Goal: Transaction & Acquisition: Purchase product/service

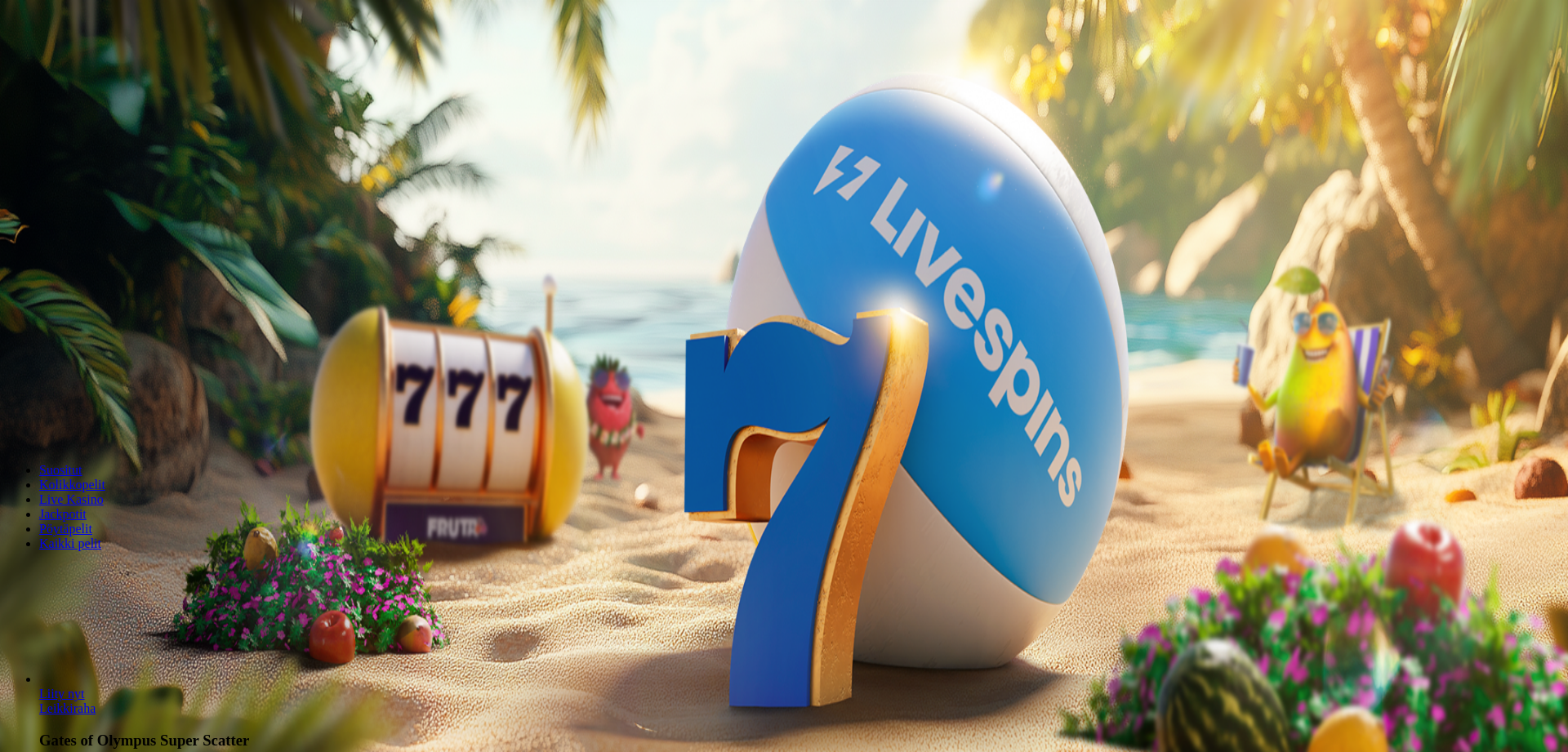
click at [90, 68] on button "Kirjaudu" at bounding box center [114, 58] width 53 height 17
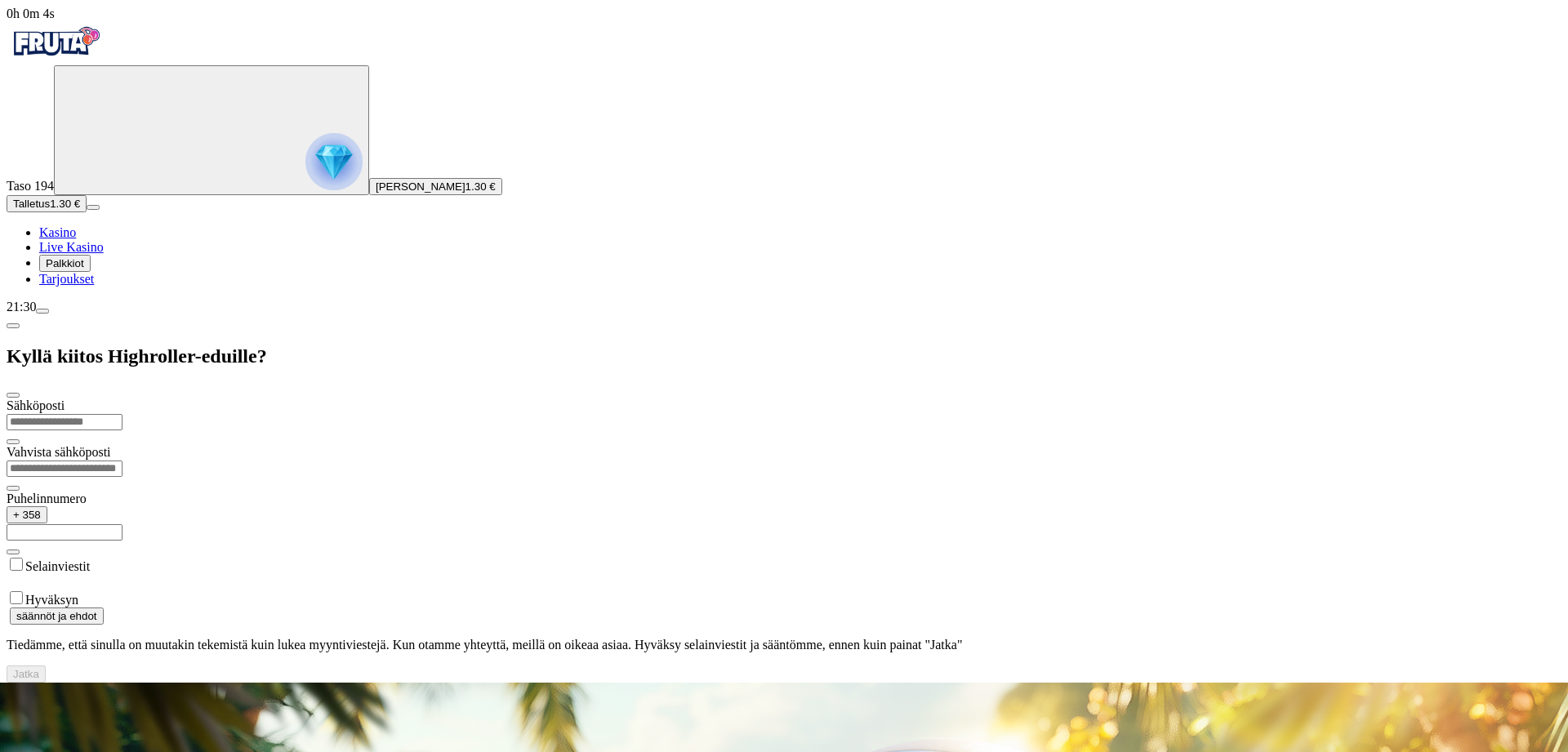
click at [76, 239] on span "Kasino" at bounding box center [57, 233] width 37 height 14
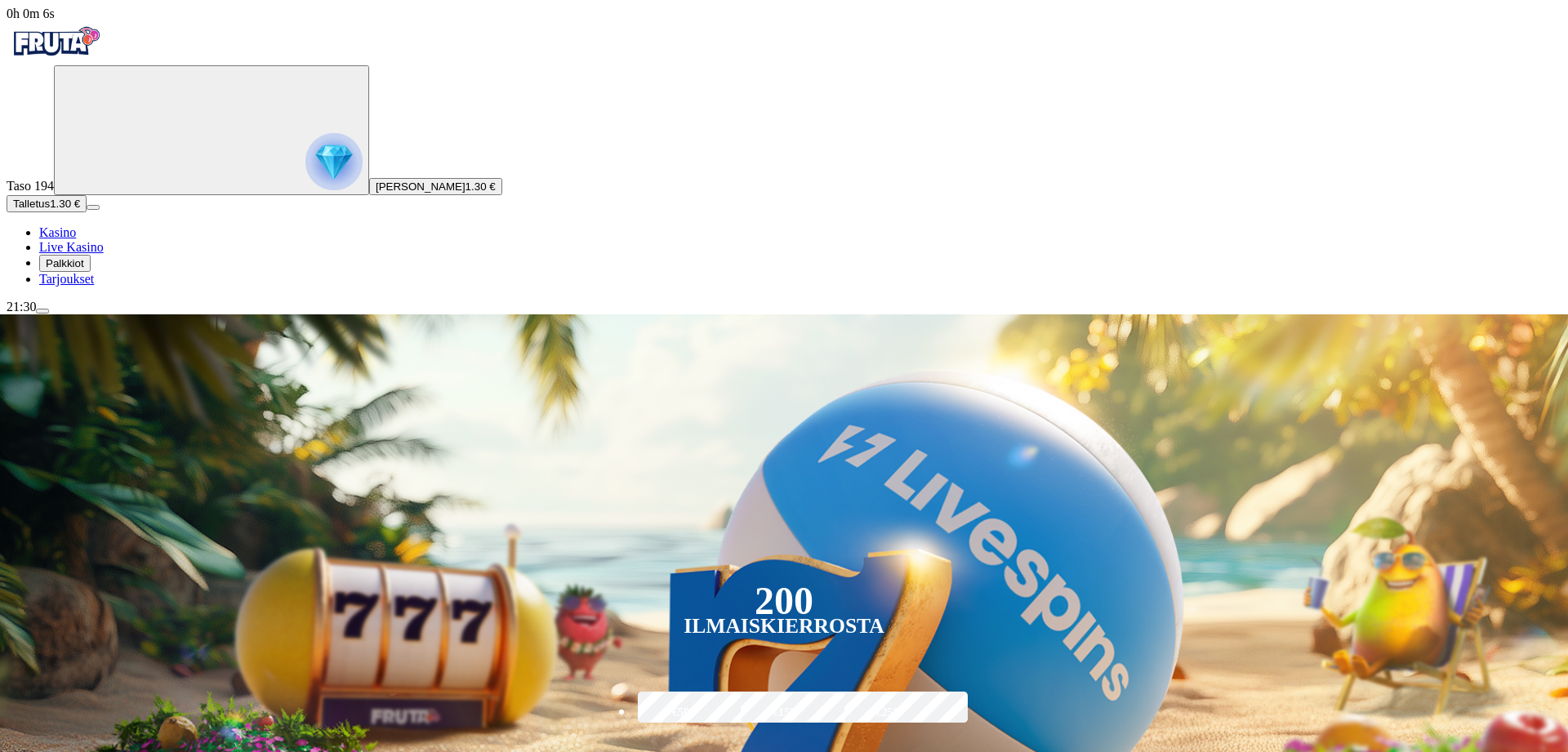
drag, startPoint x: 902, startPoint y: 367, endPoint x: 799, endPoint y: 362, distance: 103.1
type input "***"
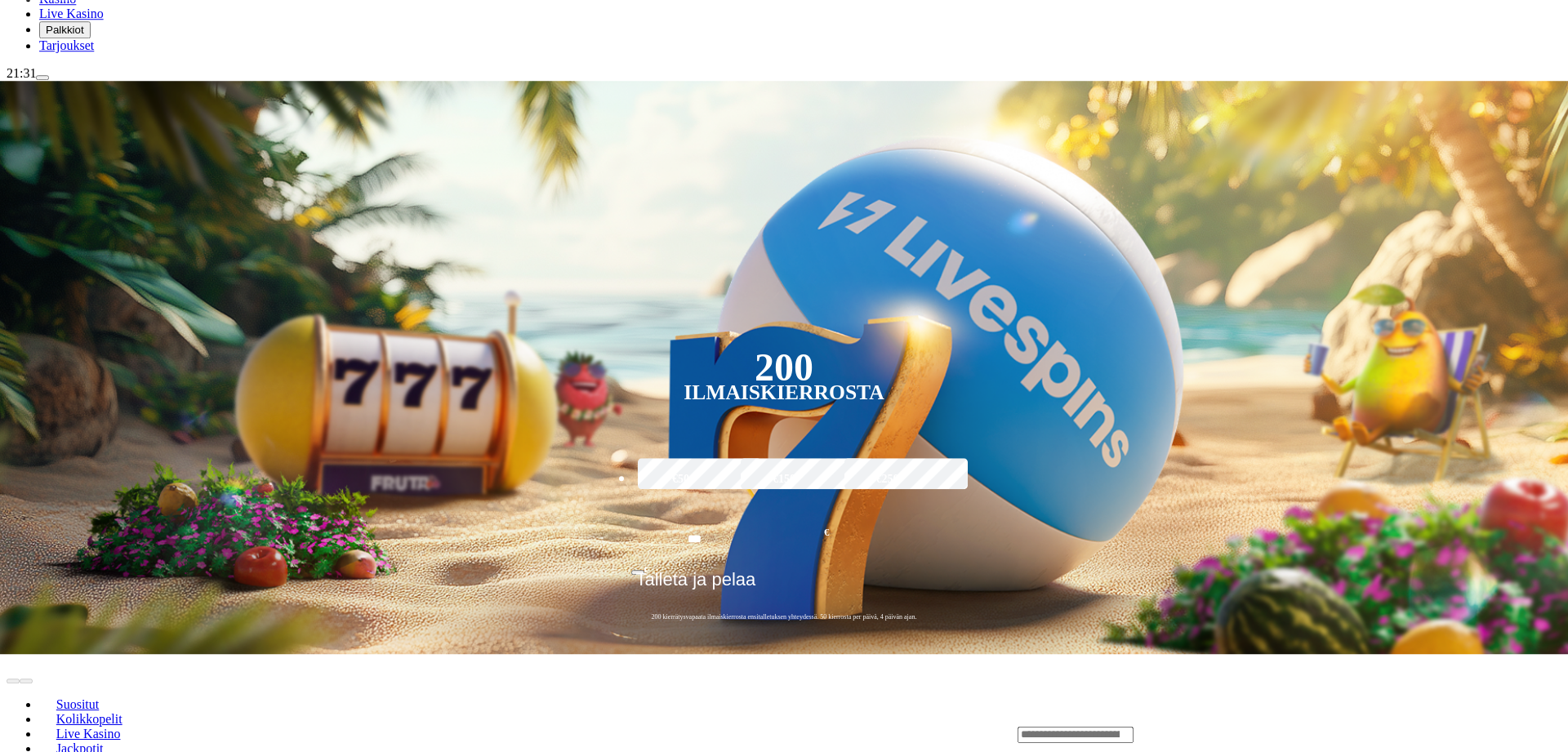
scroll to position [250, 0]
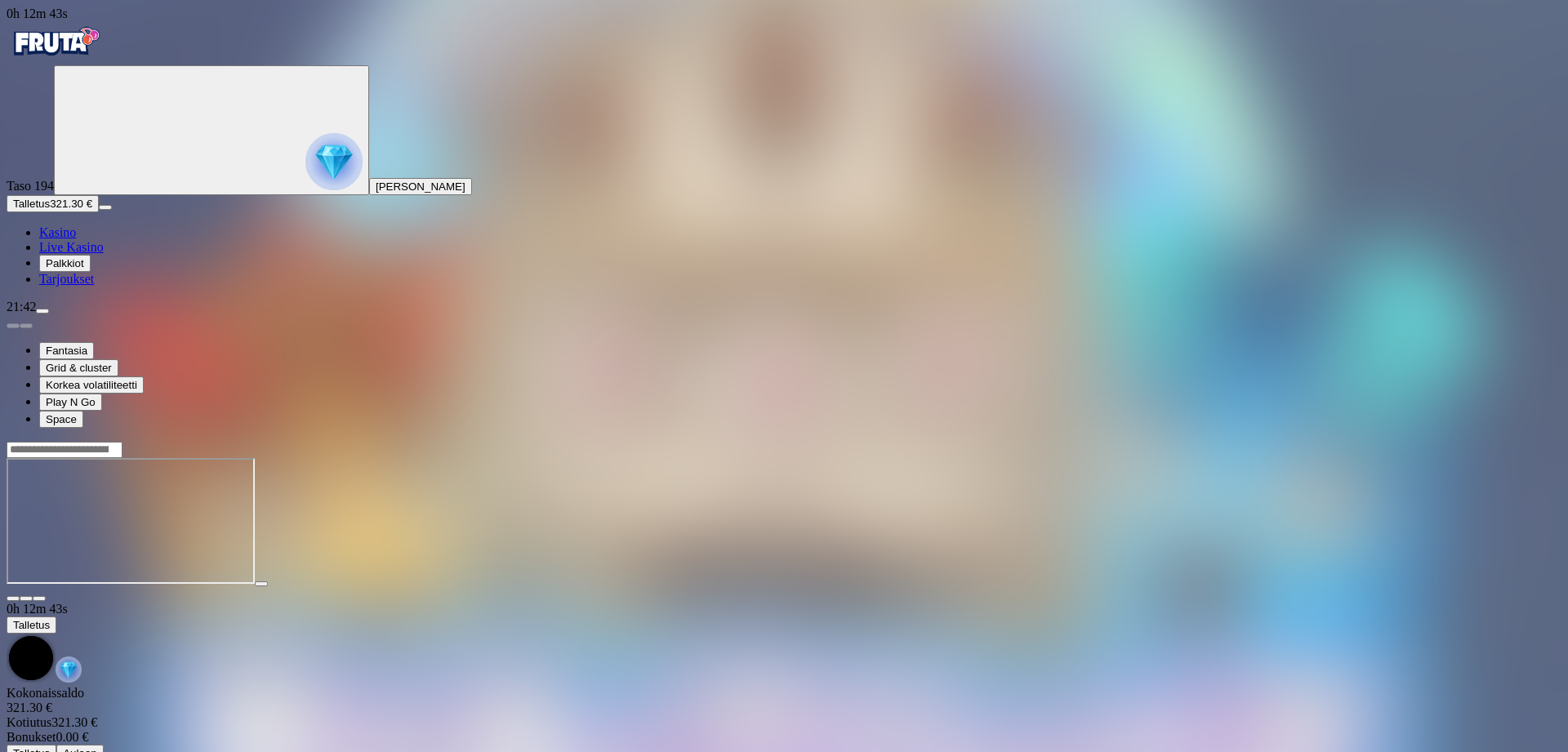
click at [13, 599] on span "close icon" at bounding box center [13, 599] width 0 height 0
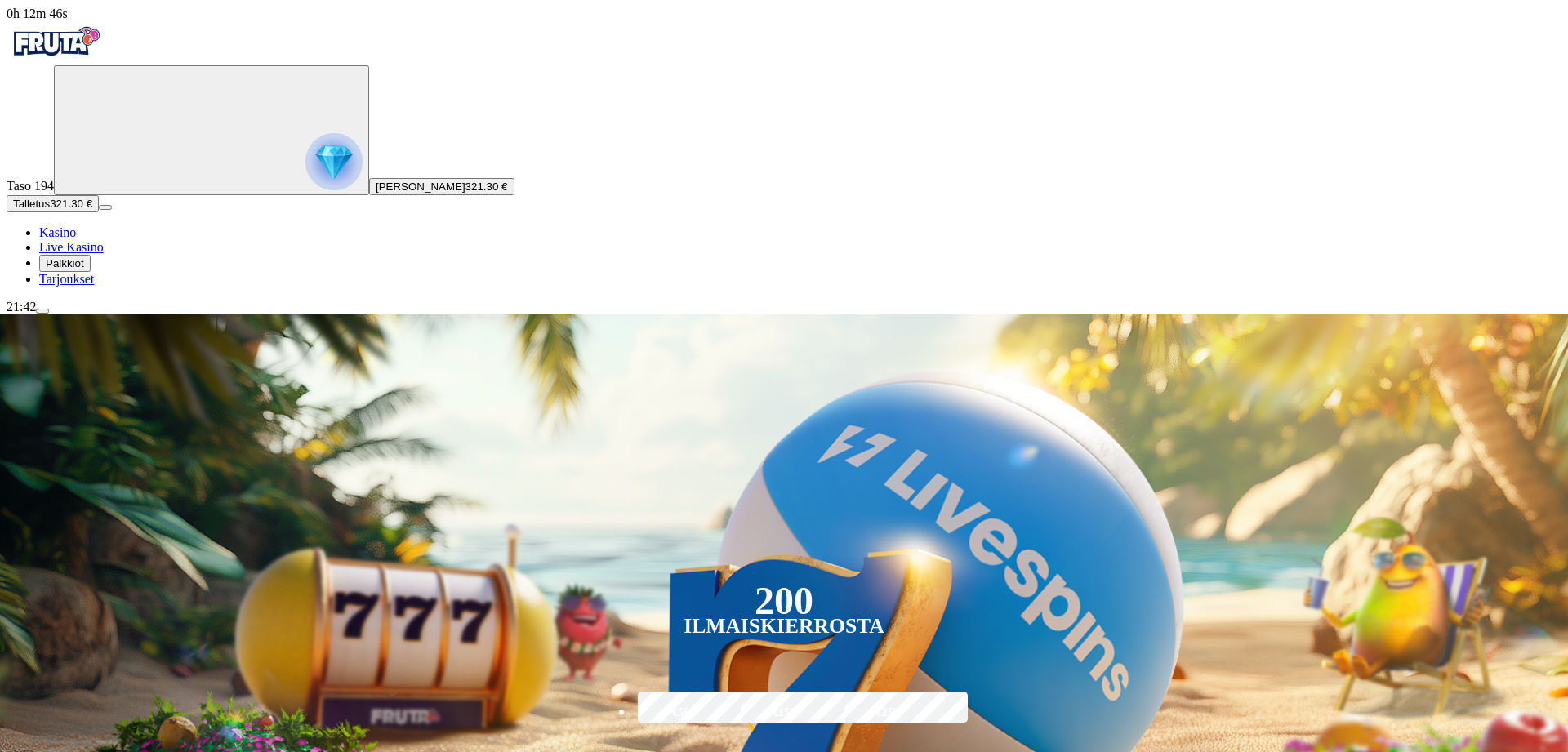
click at [43, 312] on span "menu icon" at bounding box center [43, 312] width 0 height 0
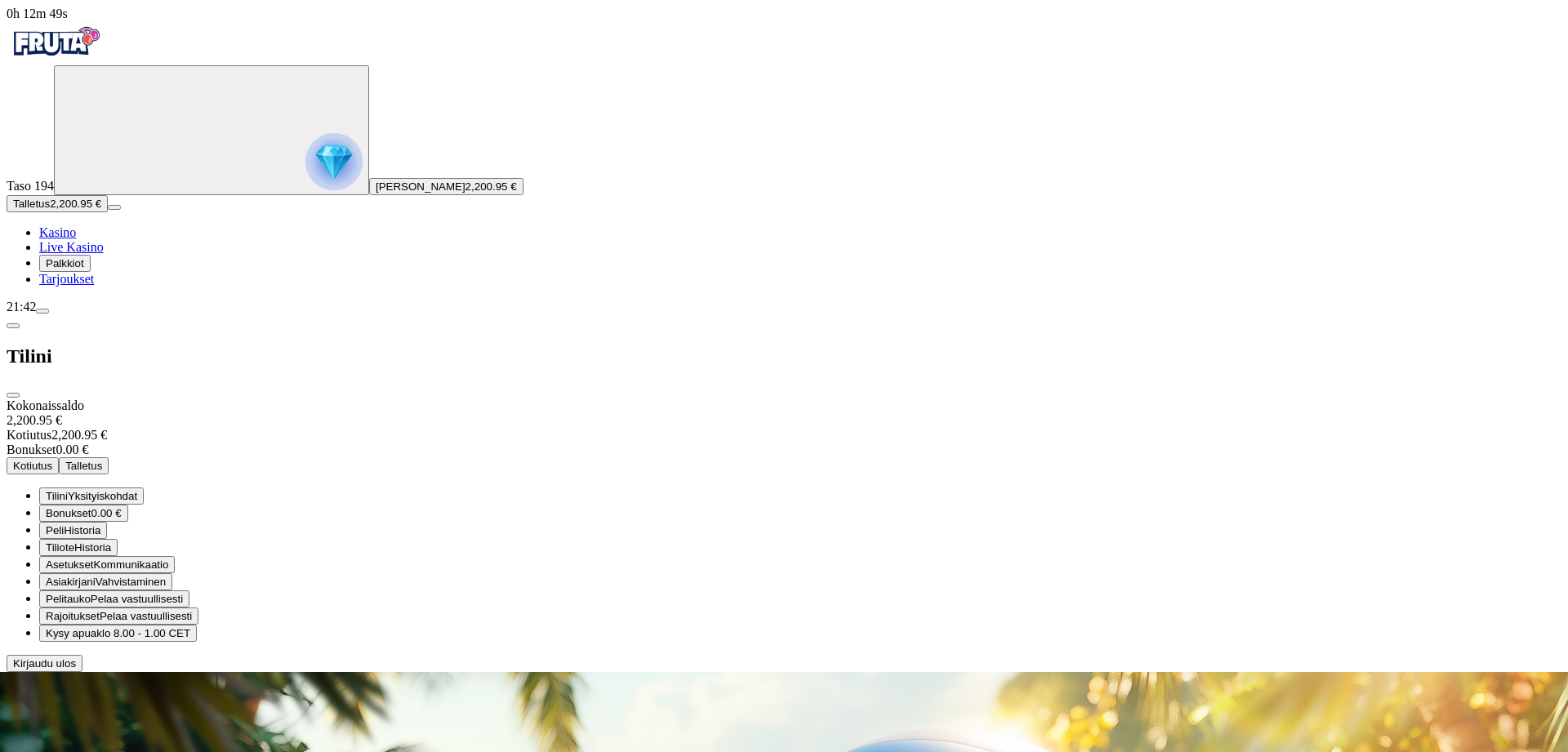
click at [52, 460] on span "Kotiutus" at bounding box center [33, 466] width 40 height 12
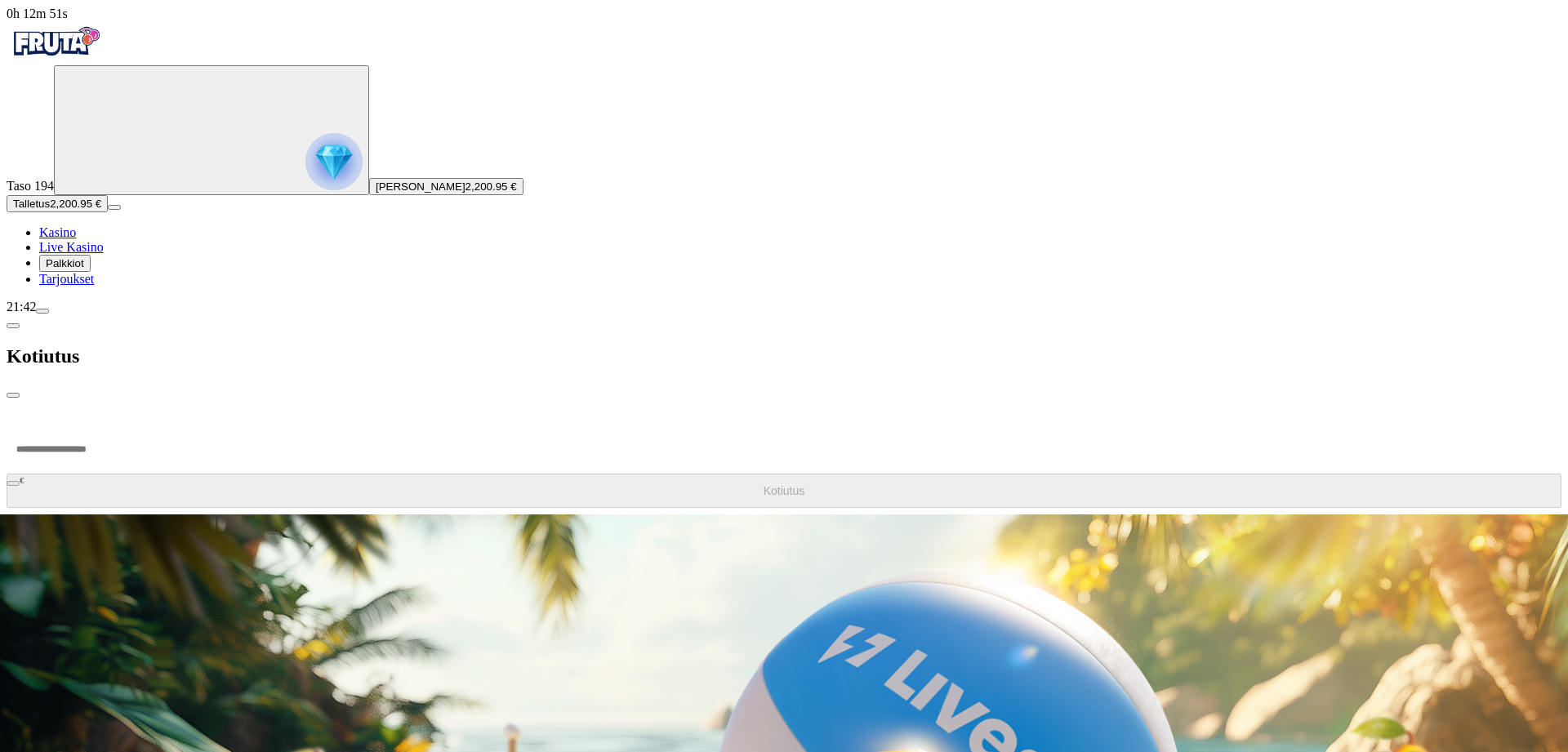
click at [117, 424] on input "number" at bounding box center [61, 449] width 110 height 49
type input "*******"
click at [323, 474] on button "Kotiutus" at bounding box center [784, 491] width 1555 height 35
click at [13, 326] on span "chevron-left icon" at bounding box center [13, 326] width 0 height 0
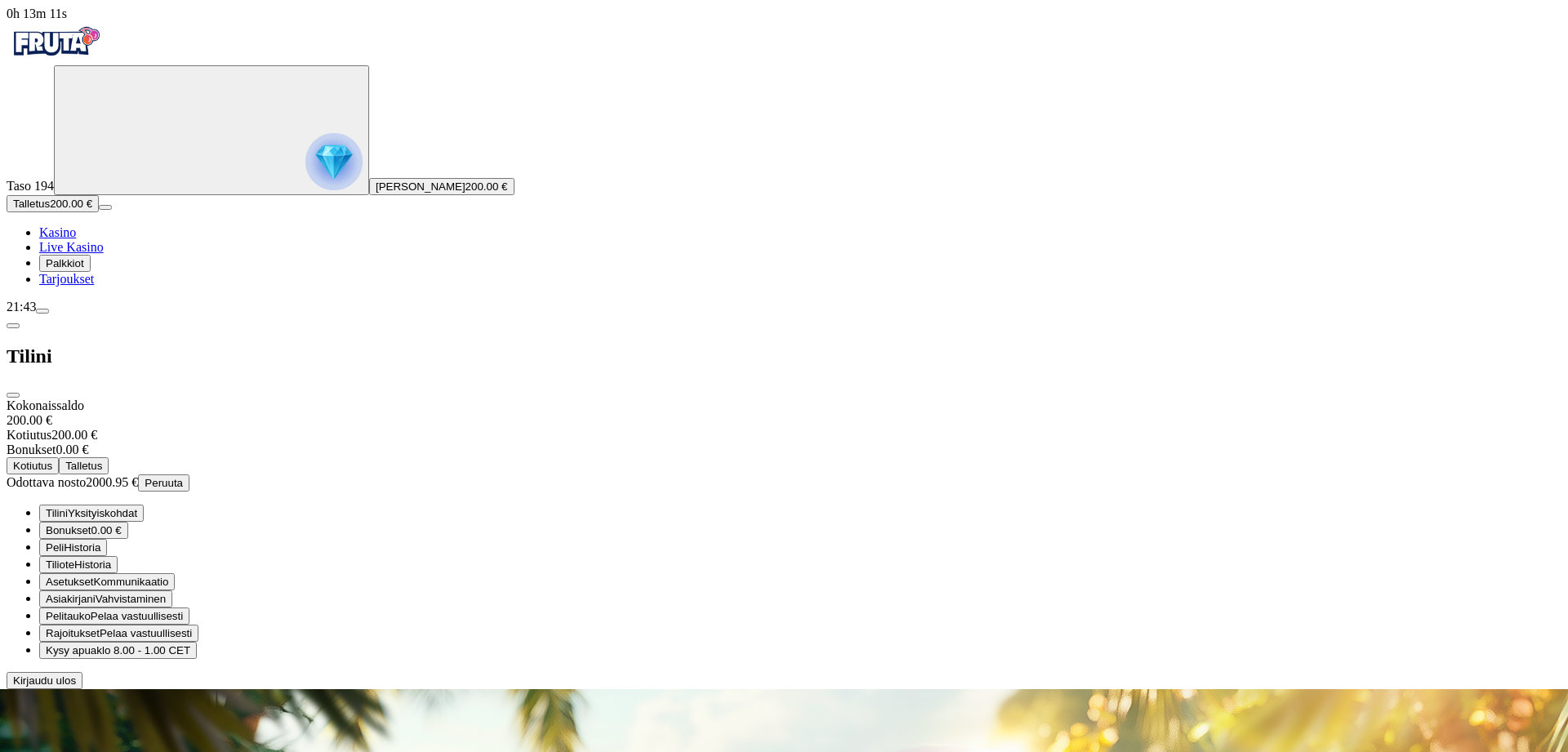
click at [13, 396] on span "close icon" at bounding box center [13, 396] width 0 height 0
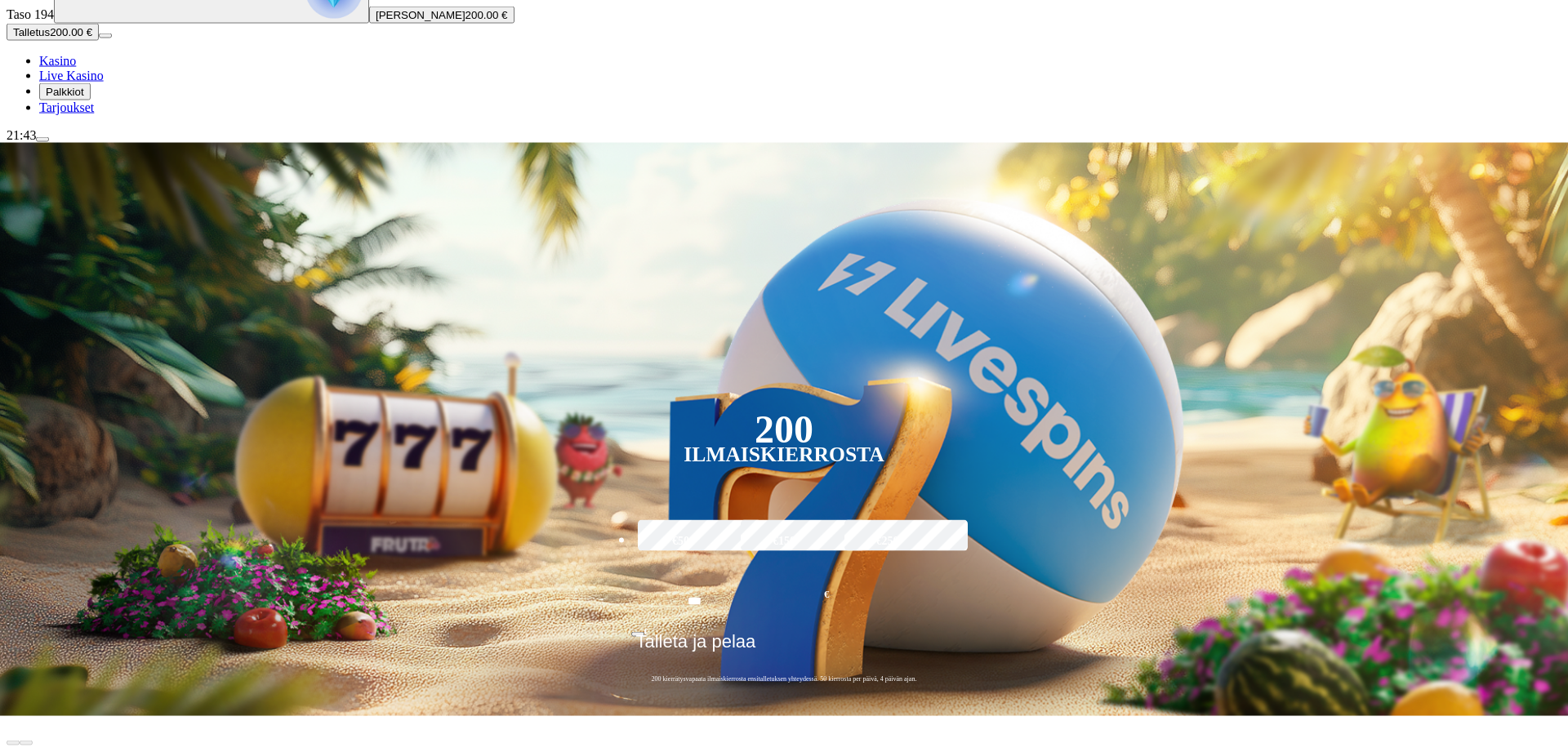
scroll to position [250, 0]
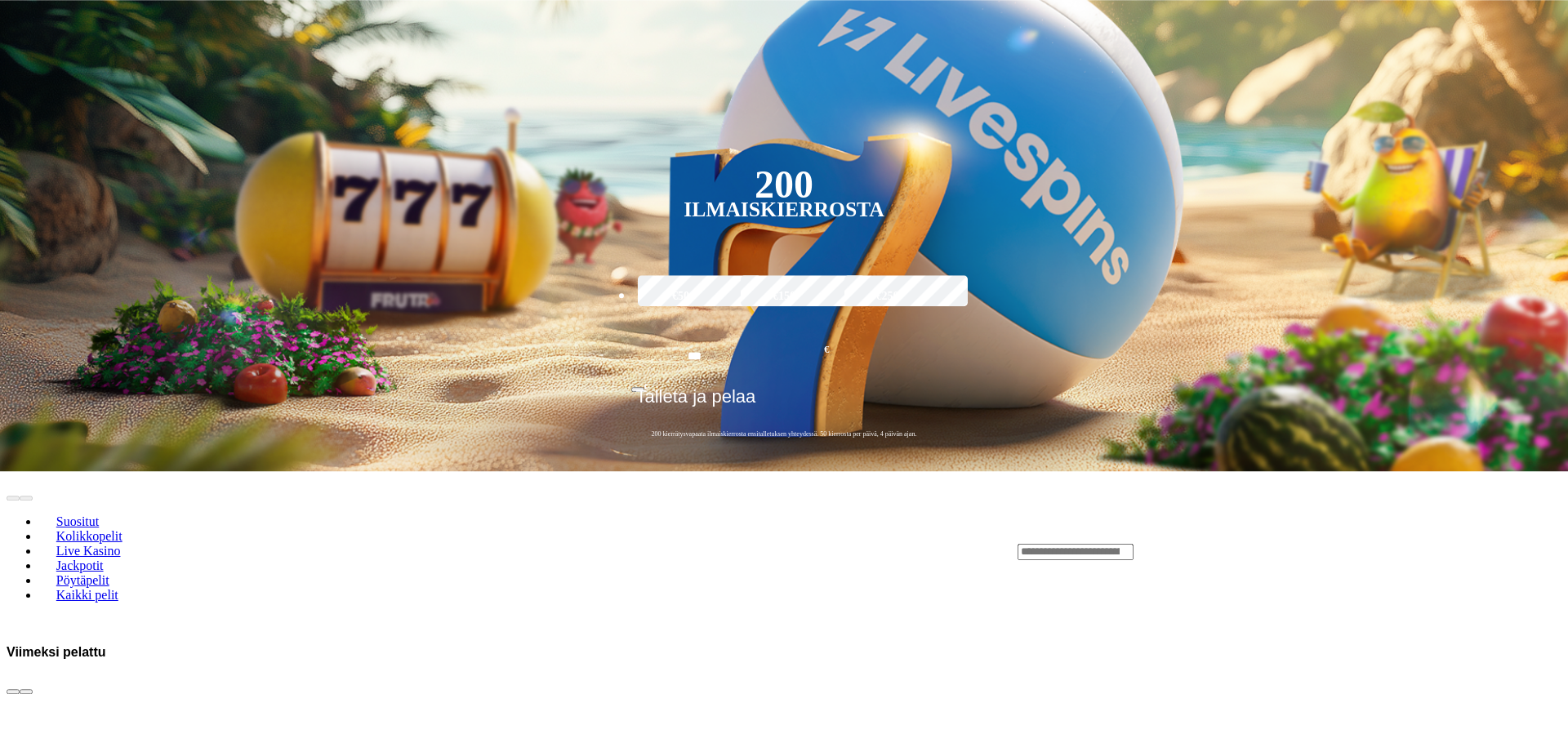
scroll to position [500, 0]
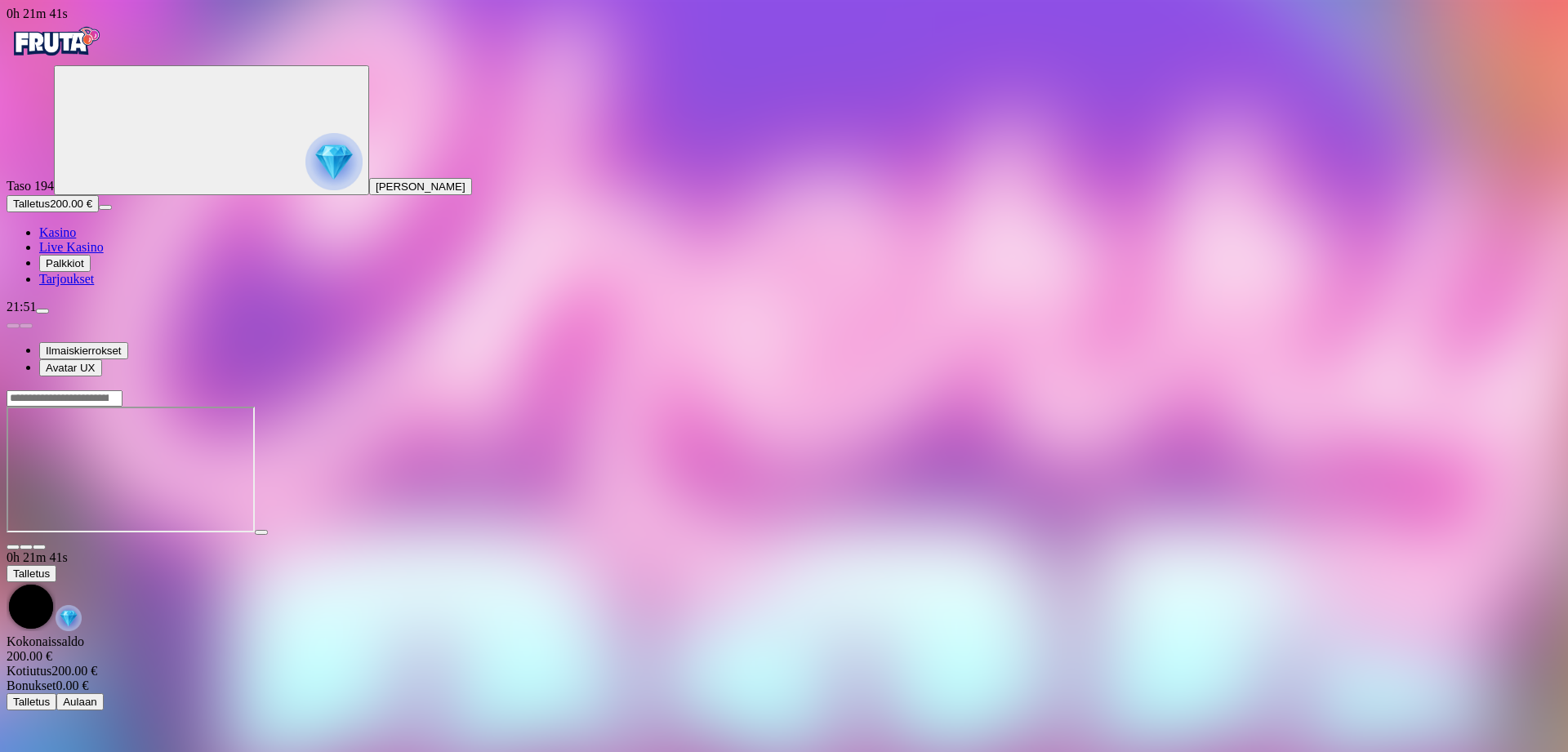
click at [13, 547] on span "close icon" at bounding box center [13, 547] width 0 height 0
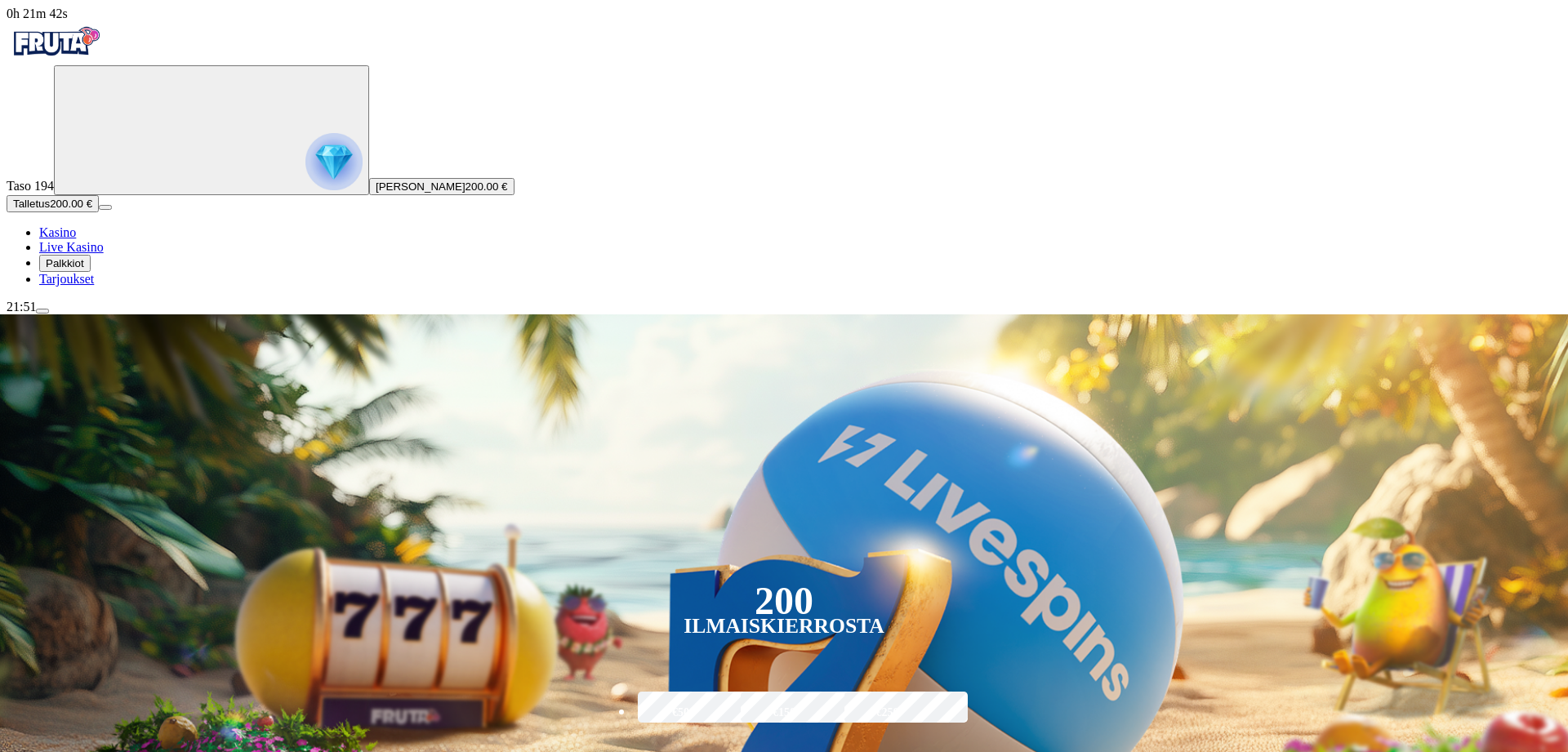
click at [306, 171] on img "Primary" at bounding box center [334, 162] width 57 height 57
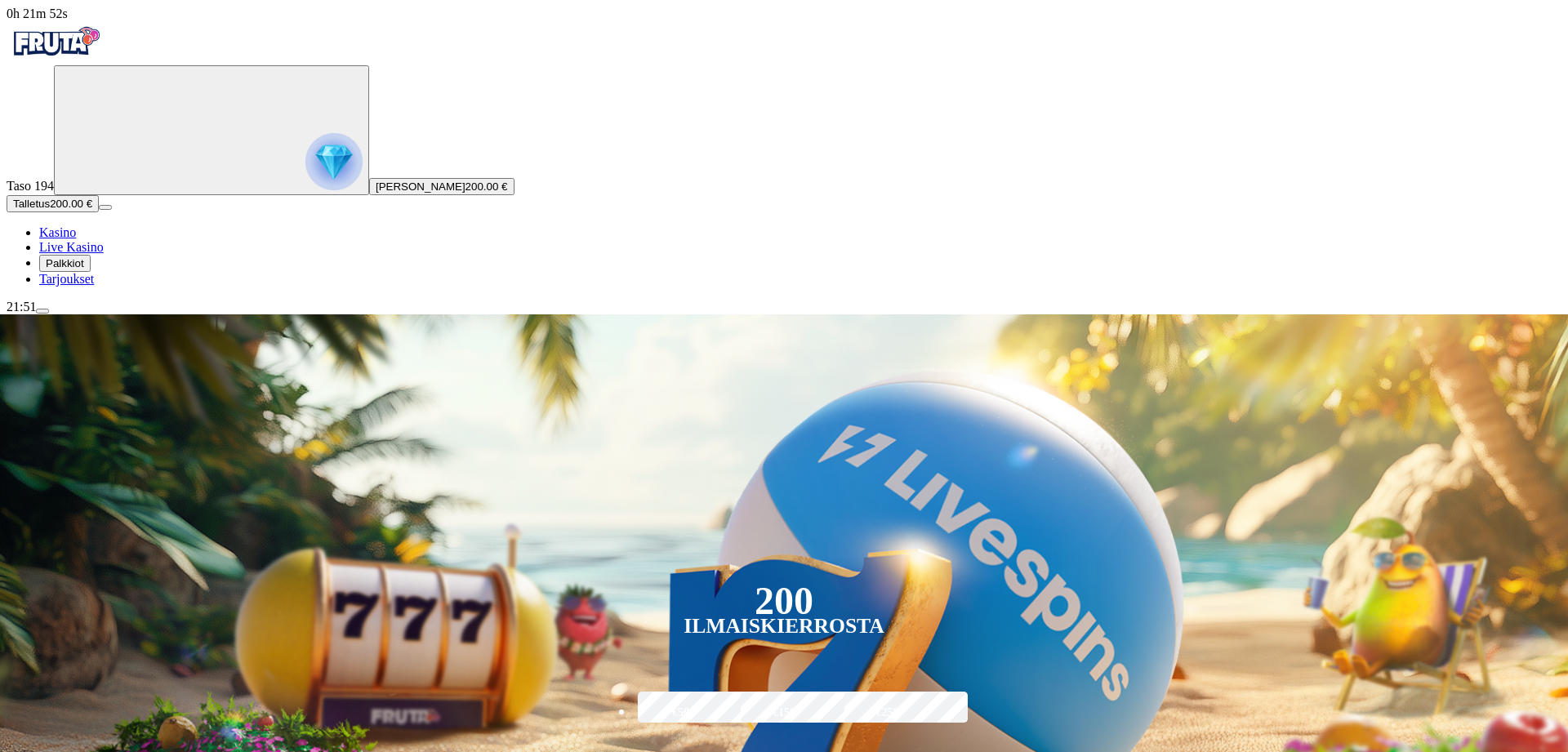
click at [43, 312] on span "menu icon" at bounding box center [43, 312] width 0 height 0
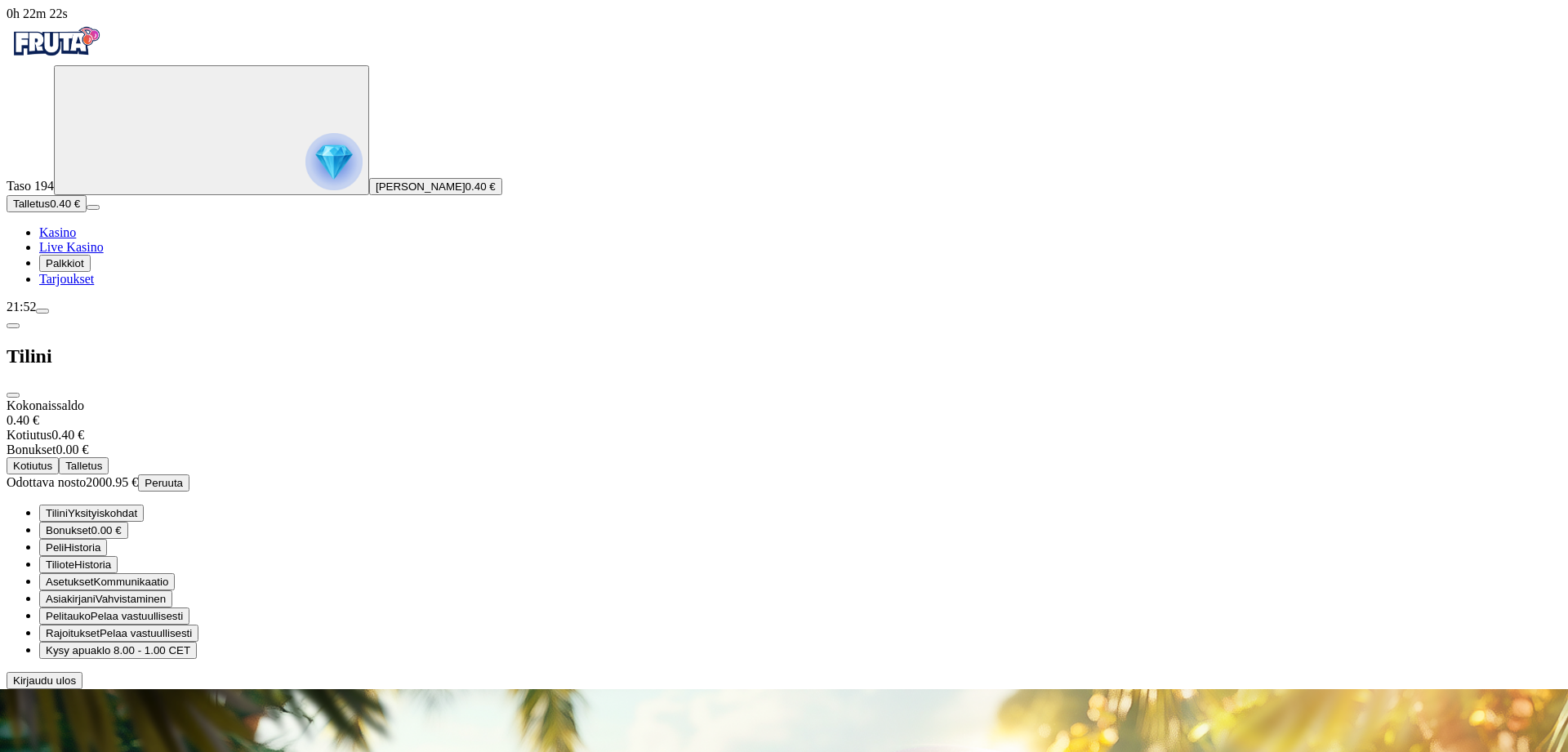
click at [13, 396] on span "close icon" at bounding box center [13, 396] width 0 height 0
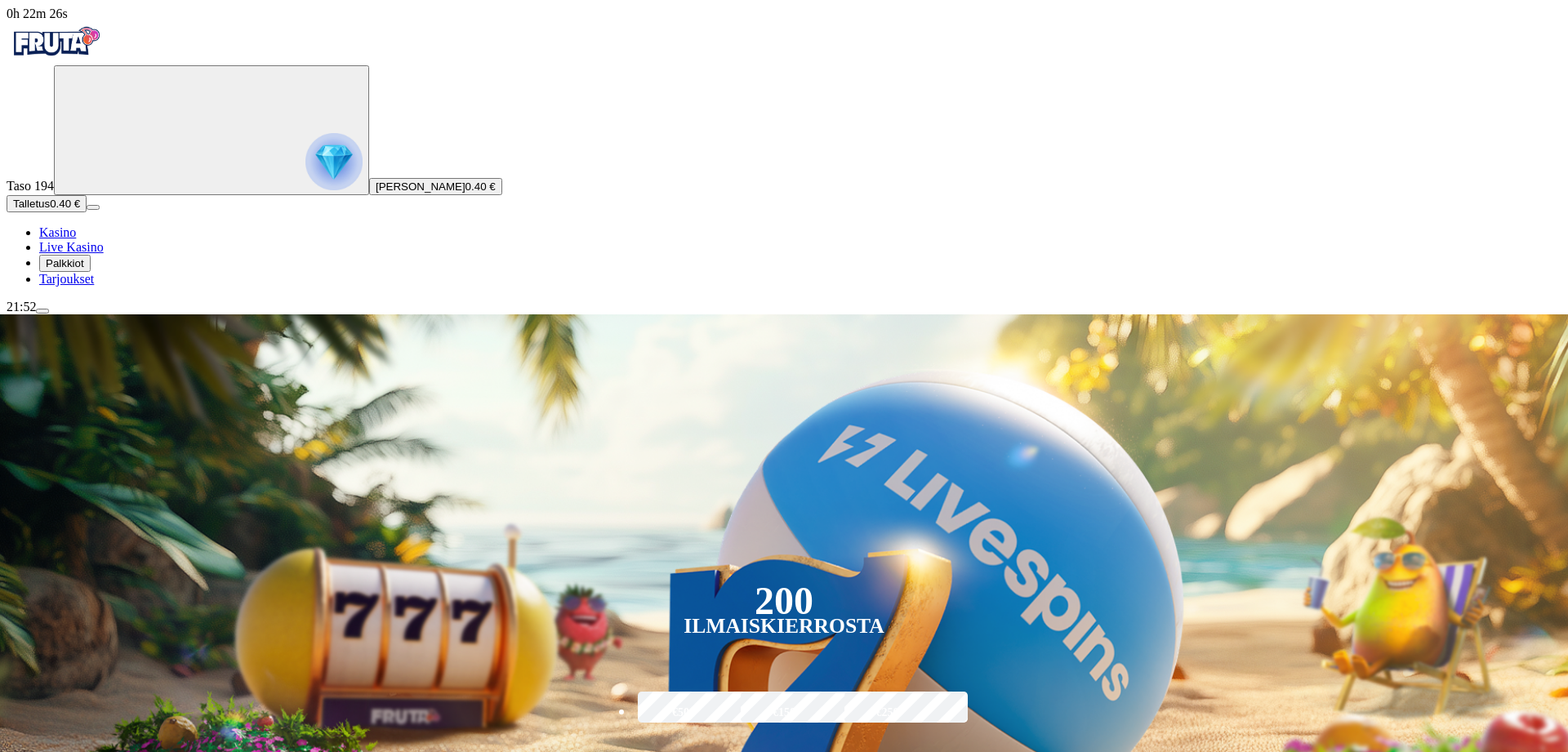
drag, startPoint x: 916, startPoint y: 367, endPoint x: 774, endPoint y: 366, distance: 142.0
type input "***"
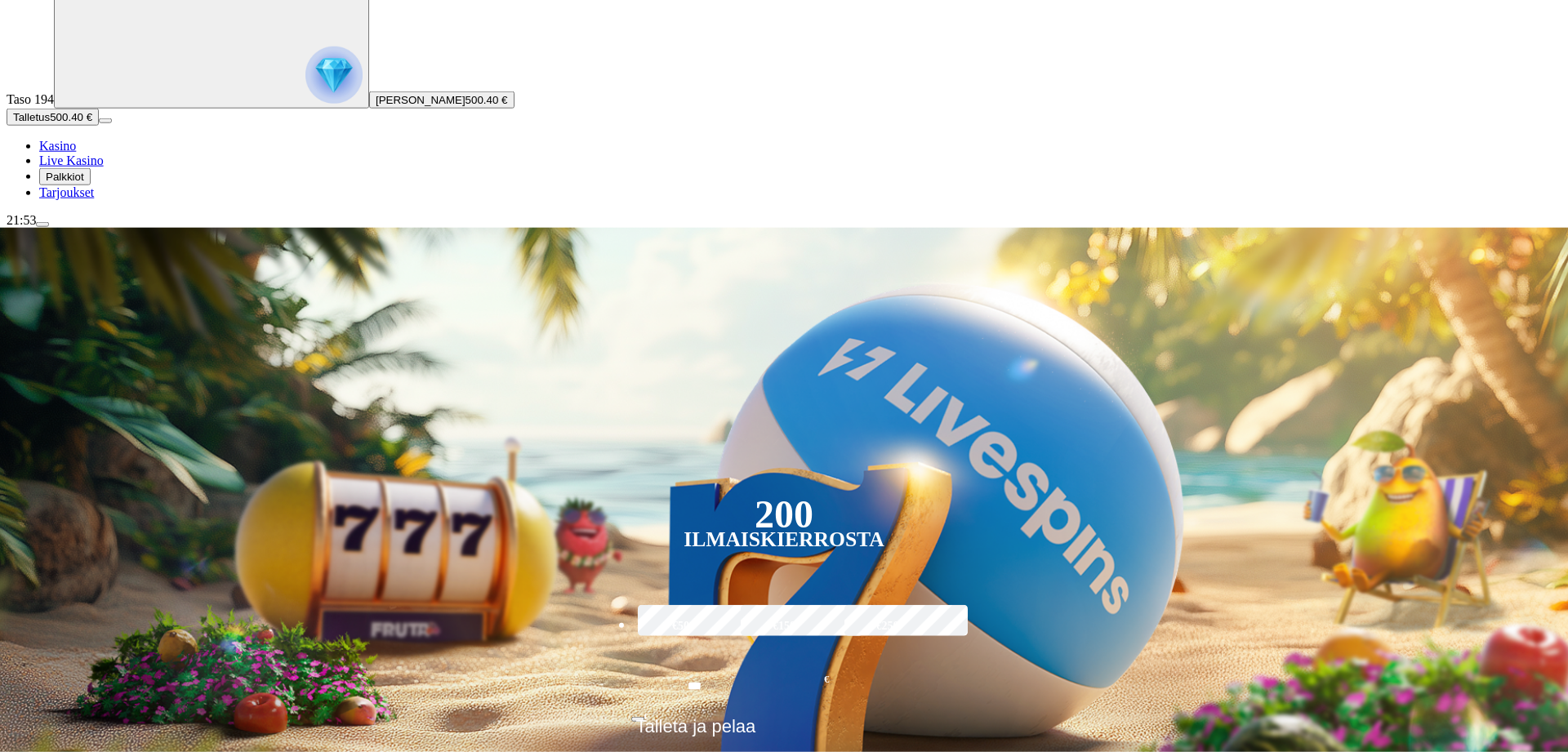
scroll to position [166, 0]
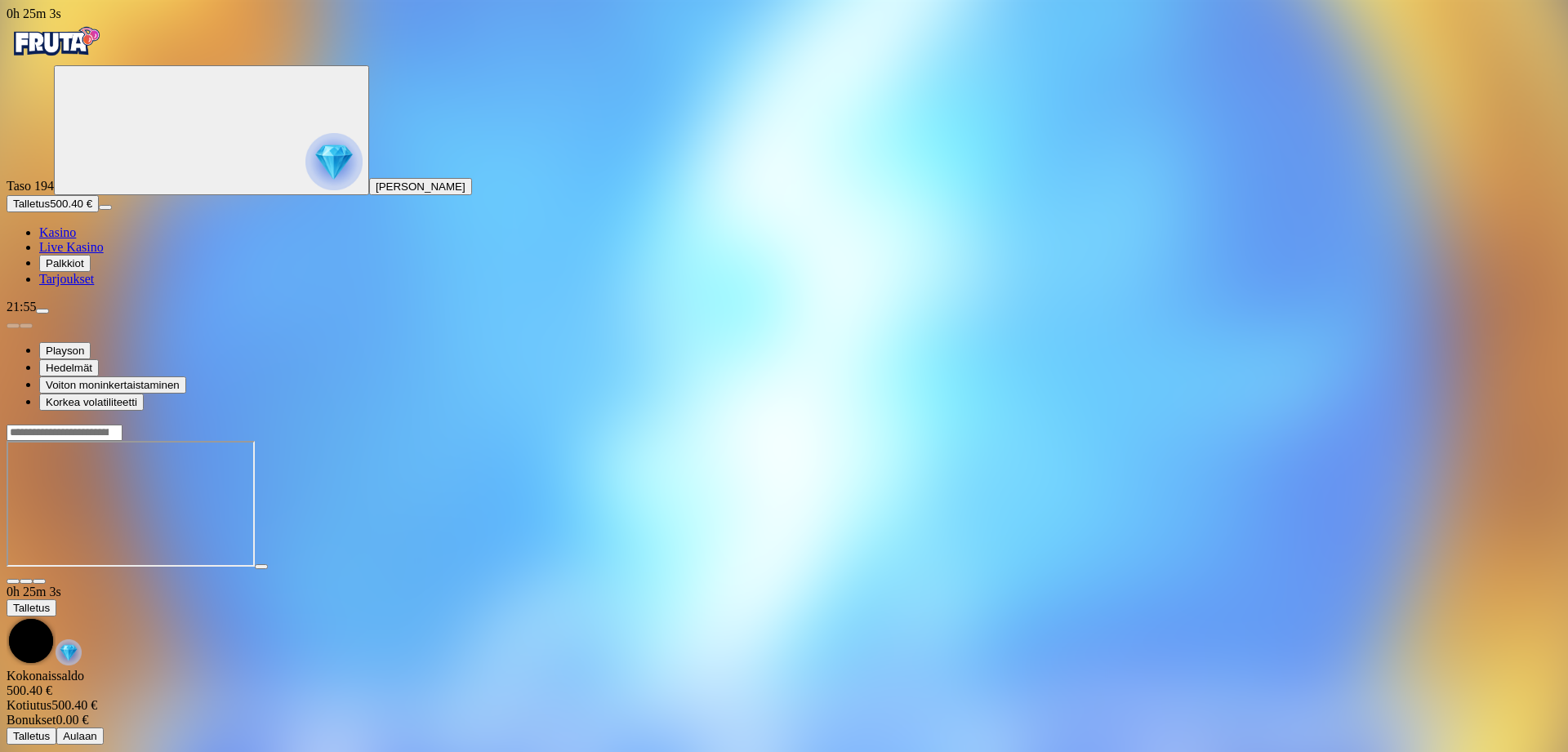
click at [13, 582] on span "close icon" at bounding box center [13, 582] width 0 height 0
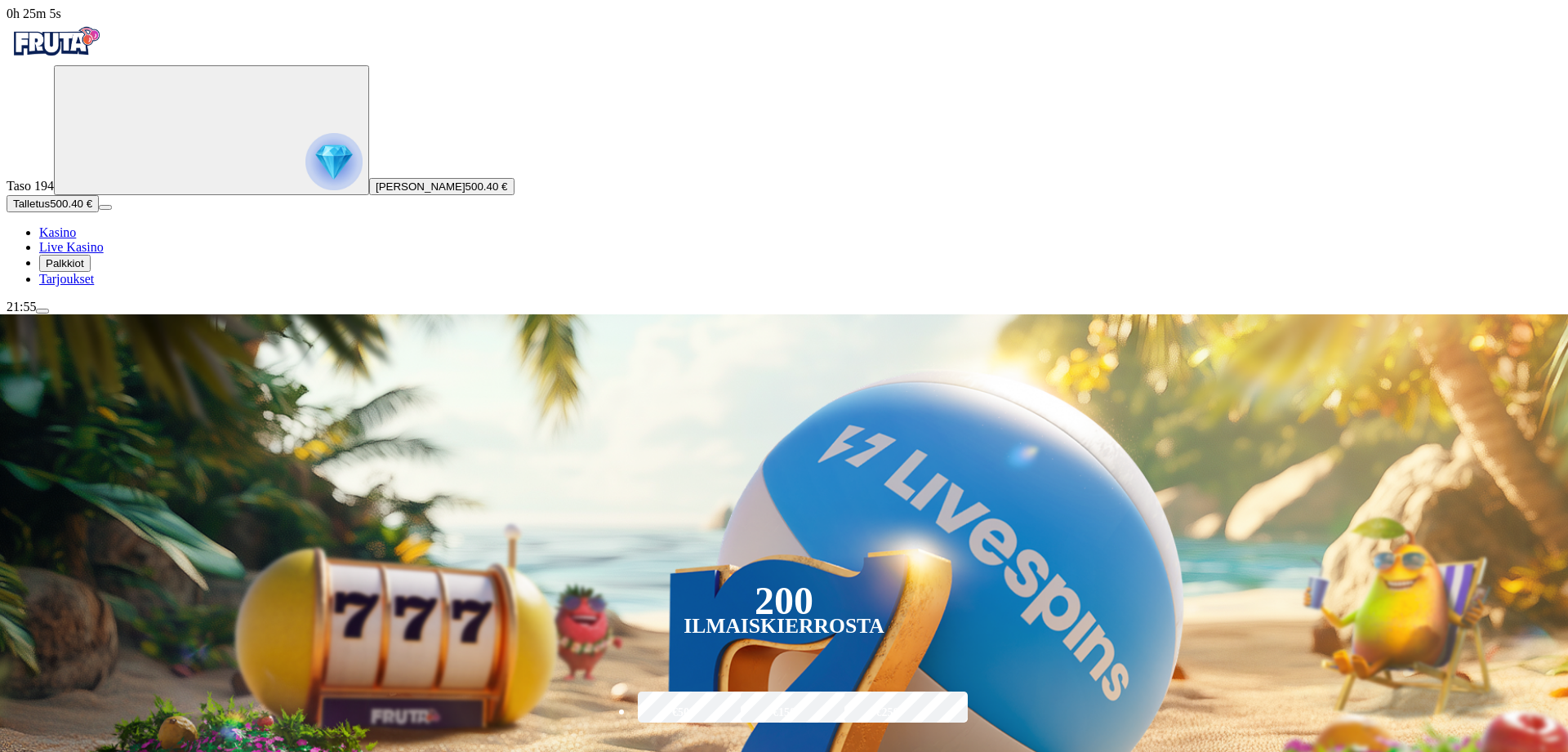
click at [43, 312] on span "menu icon" at bounding box center [43, 312] width 0 height 0
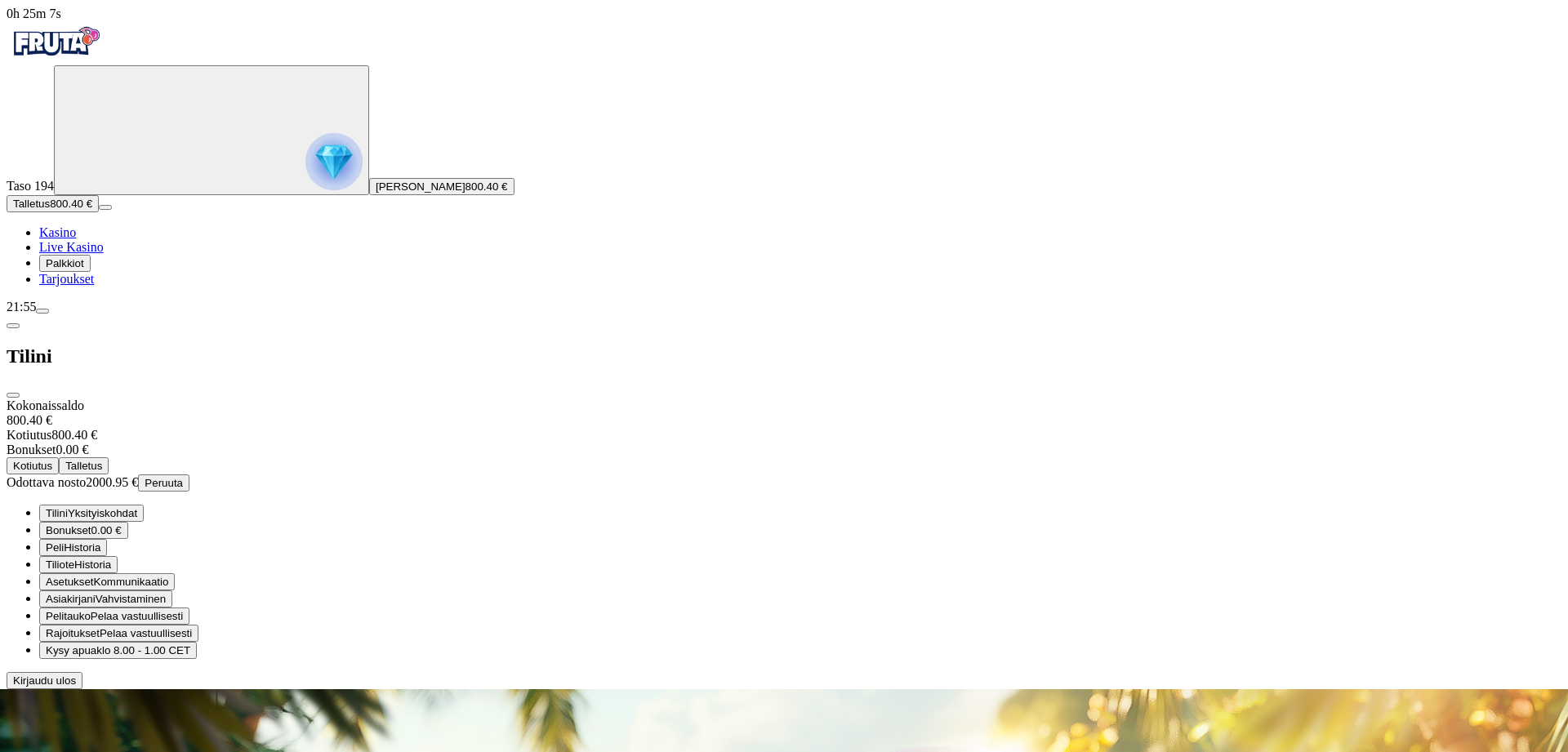
click at [52, 460] on span "Kotiutus" at bounding box center [33, 466] width 40 height 12
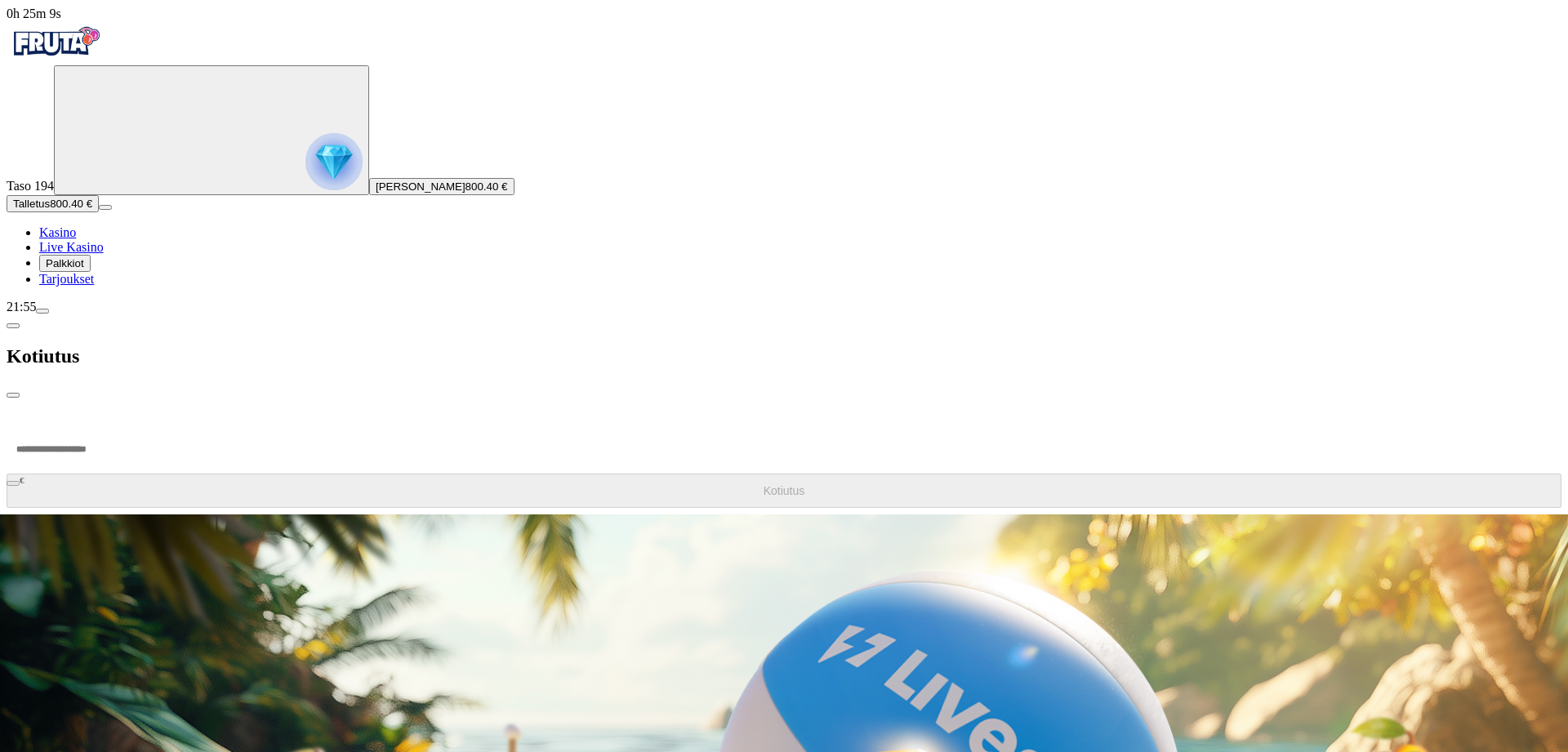
click at [117, 424] on input "number" at bounding box center [61, 449] width 110 height 49
type input "*****"
click at [327, 474] on button "Kotiutus" at bounding box center [784, 491] width 1555 height 35
click at [13, 326] on span "chevron-left icon" at bounding box center [13, 326] width 0 height 0
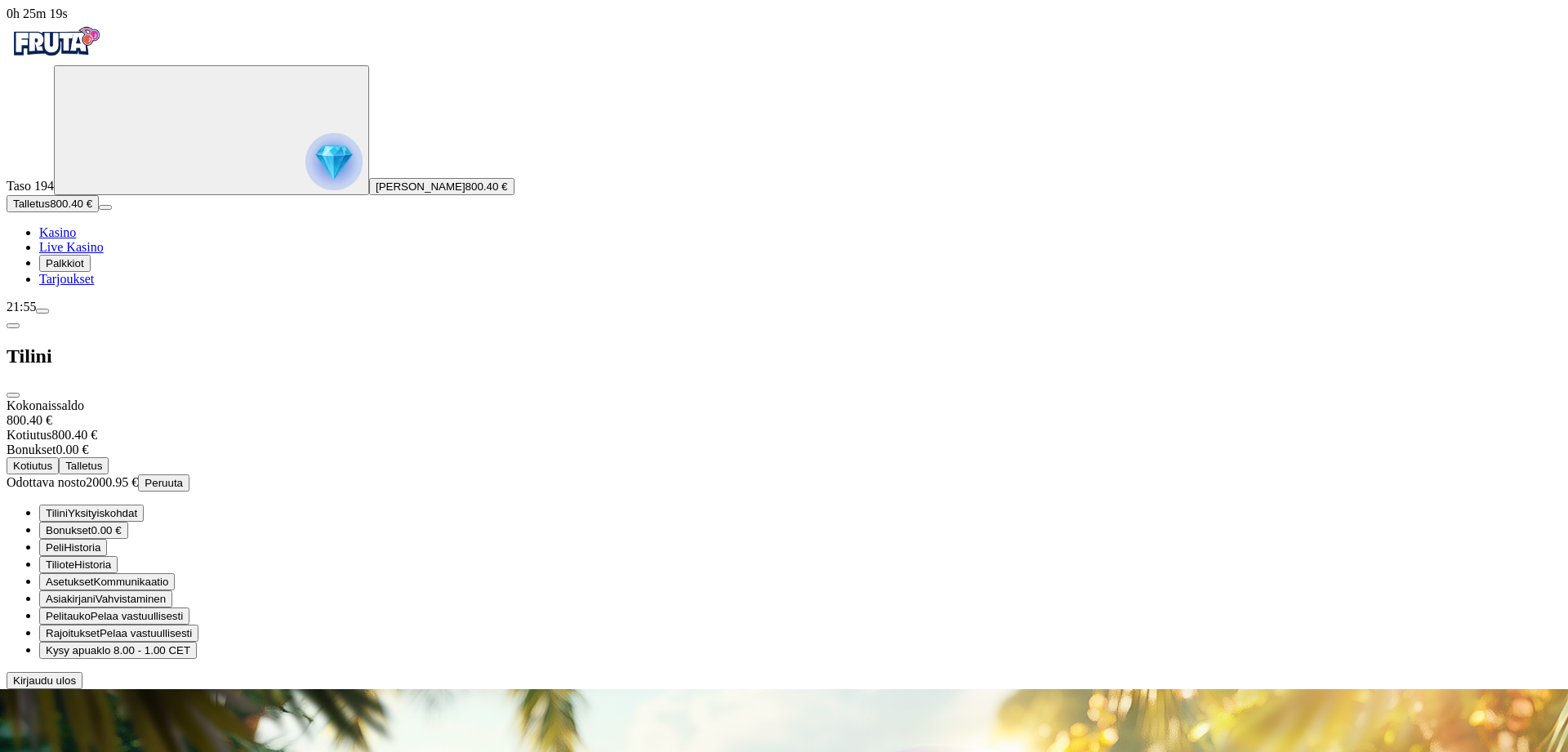
drag, startPoint x: 461, startPoint y: 23, endPoint x: 468, endPoint y: 35, distance: 13.9
click at [13, 396] on span "close icon" at bounding box center [13, 396] width 0 height 0
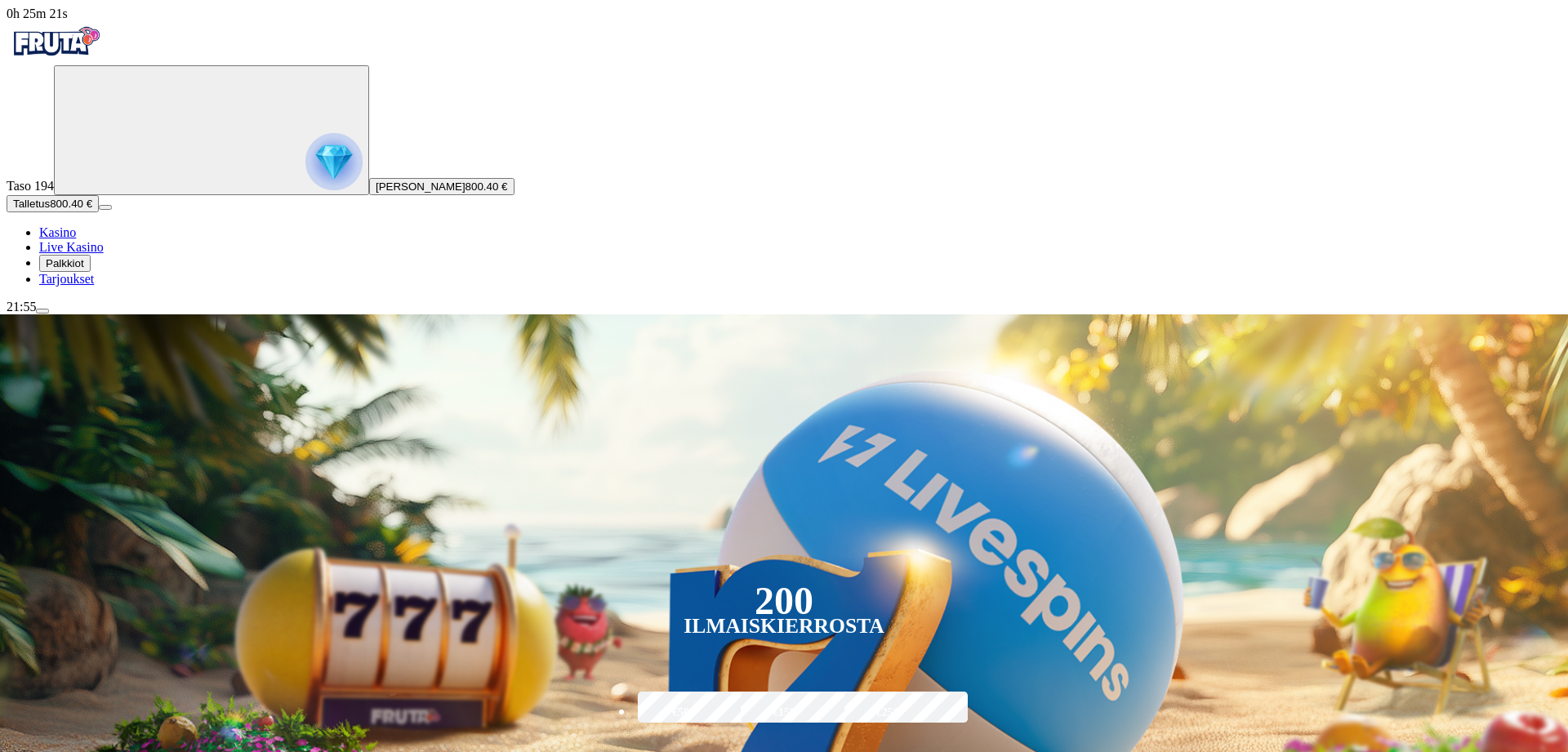
type input "*****"
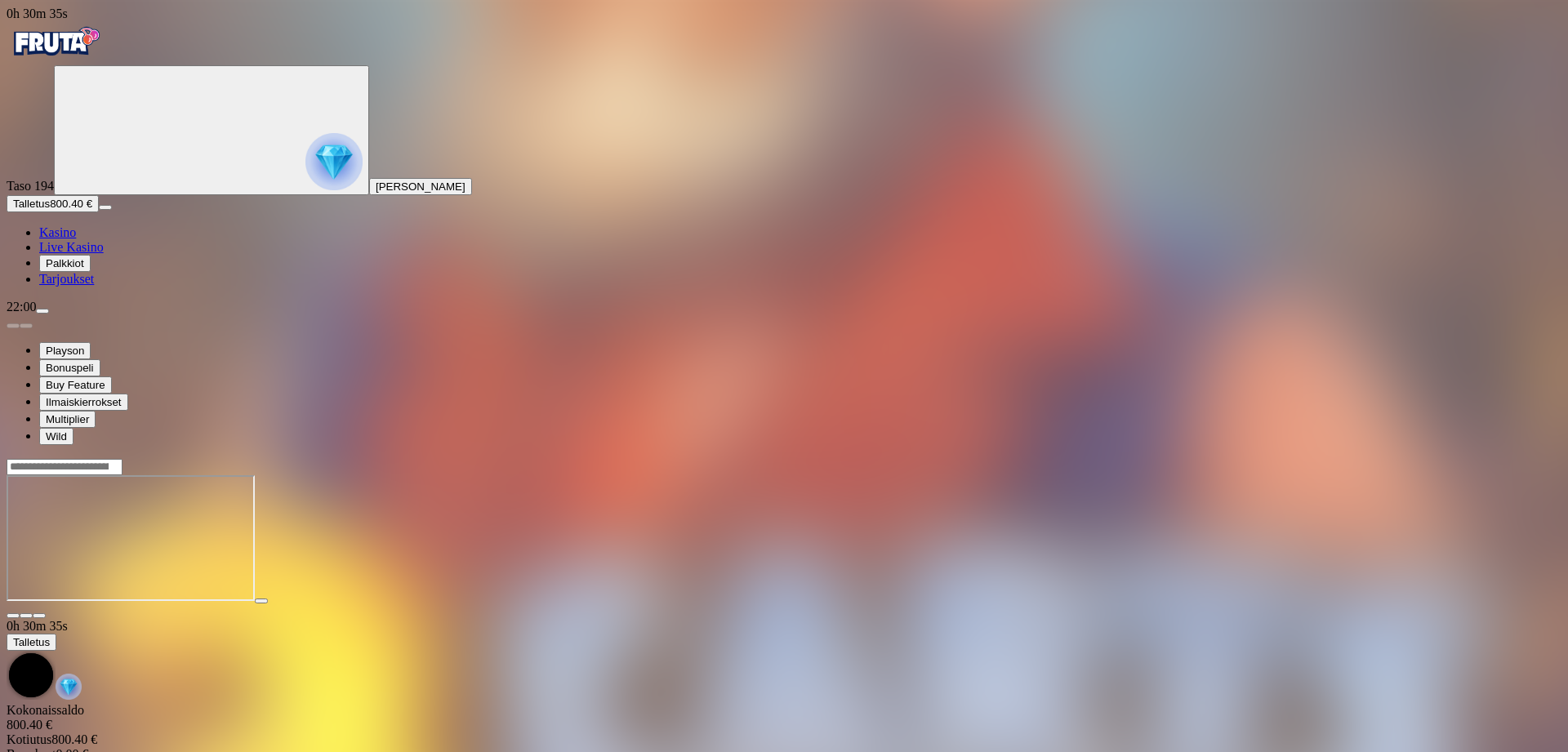
click at [13, 615] on span "close icon" at bounding box center [13, 615] width 0 height 0
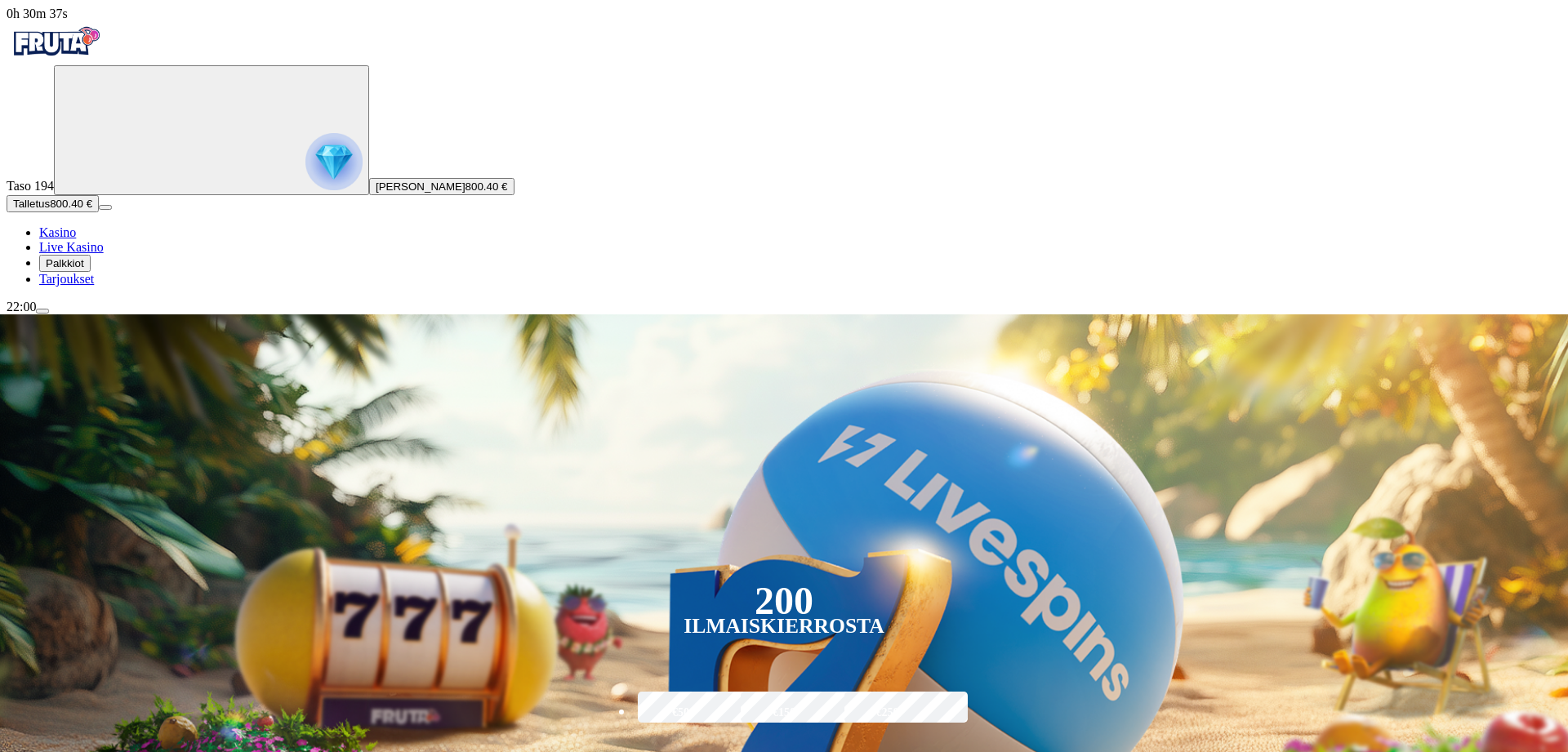
click at [43, 312] on span "menu icon" at bounding box center [43, 312] width 0 height 0
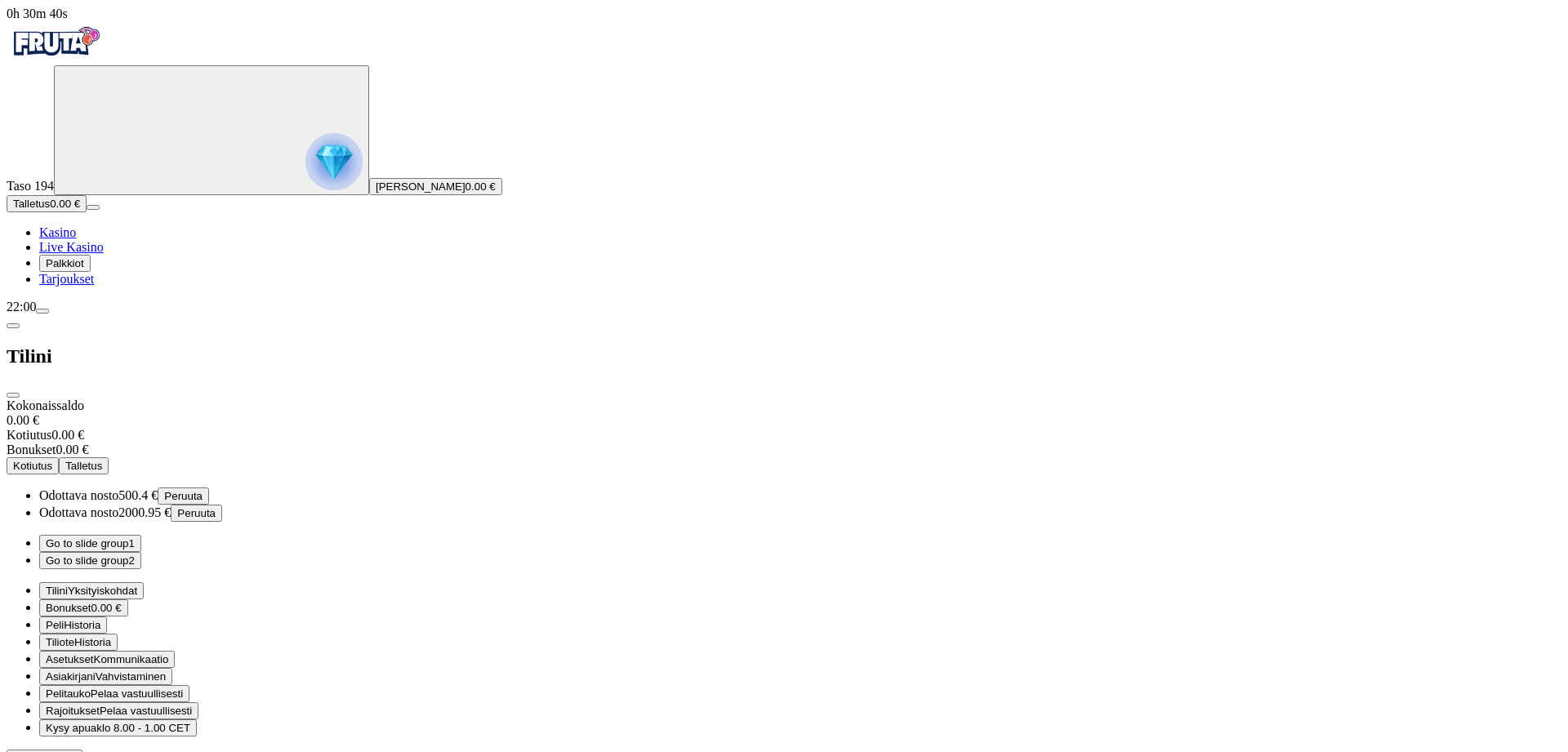
click at [141, 552] on button "Go to slide group 2" at bounding box center [90, 560] width 102 height 17
click at [102, 460] on span "Talletus" at bounding box center [83, 466] width 37 height 12
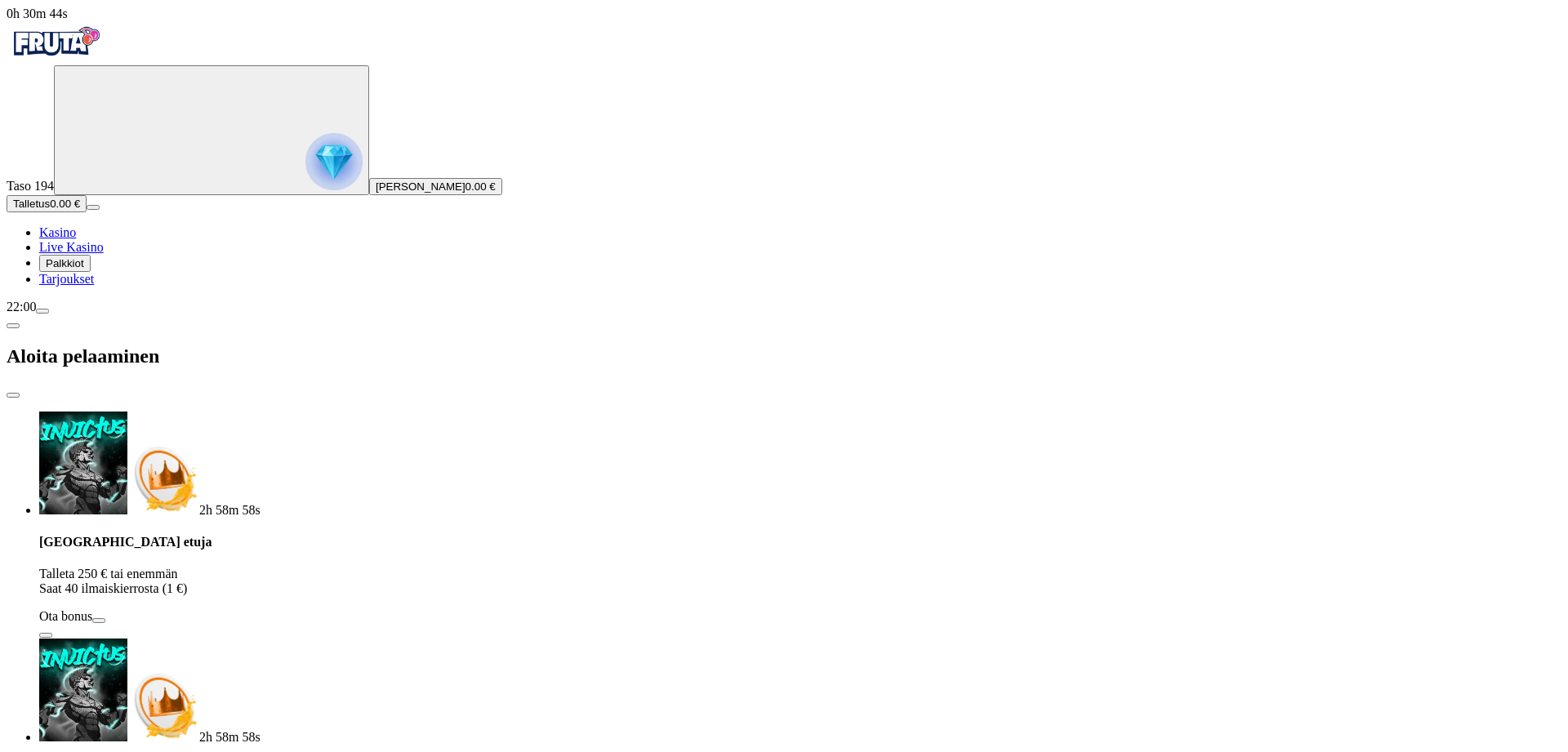
type input "***"
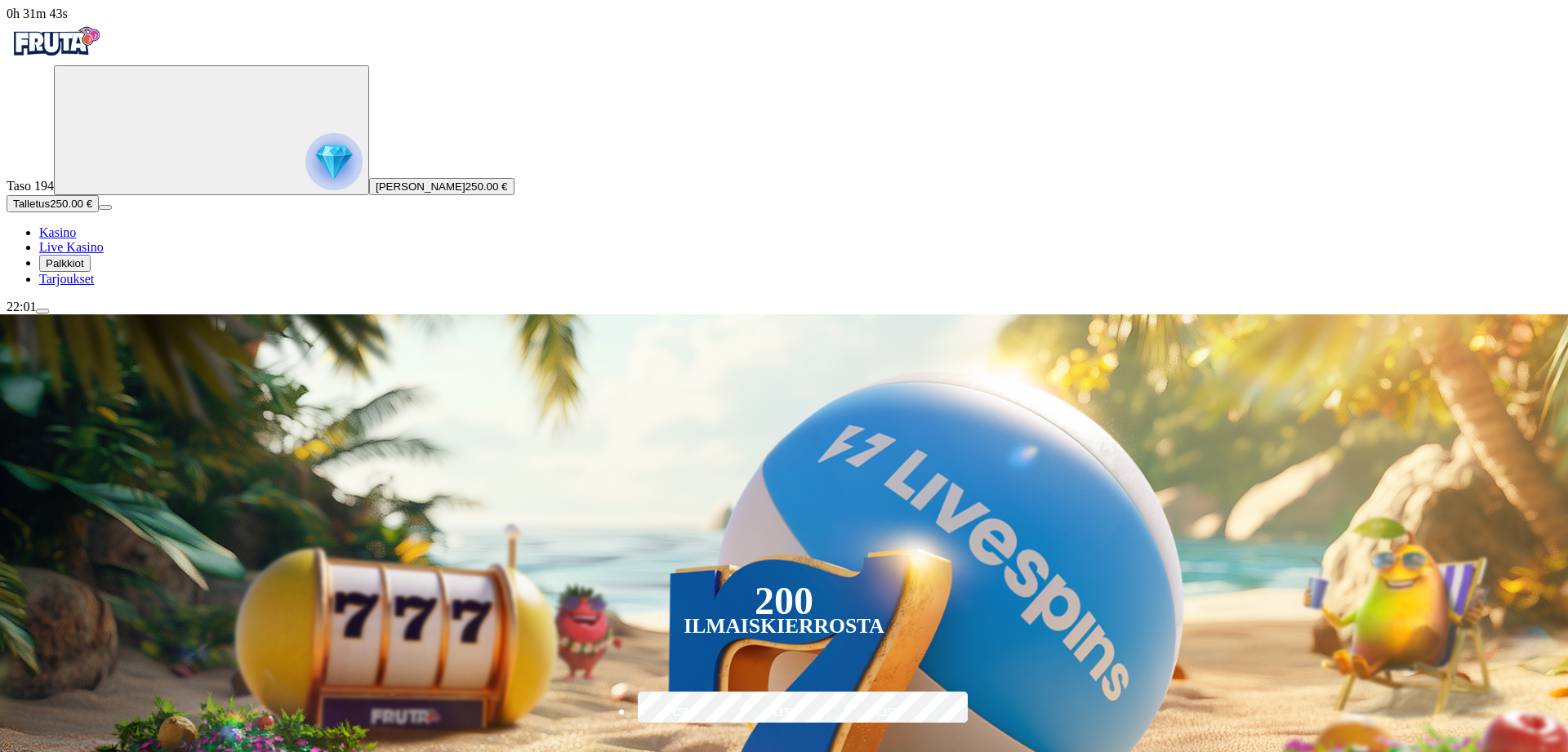
click at [43, 312] on span "menu icon" at bounding box center [43, 312] width 0 height 0
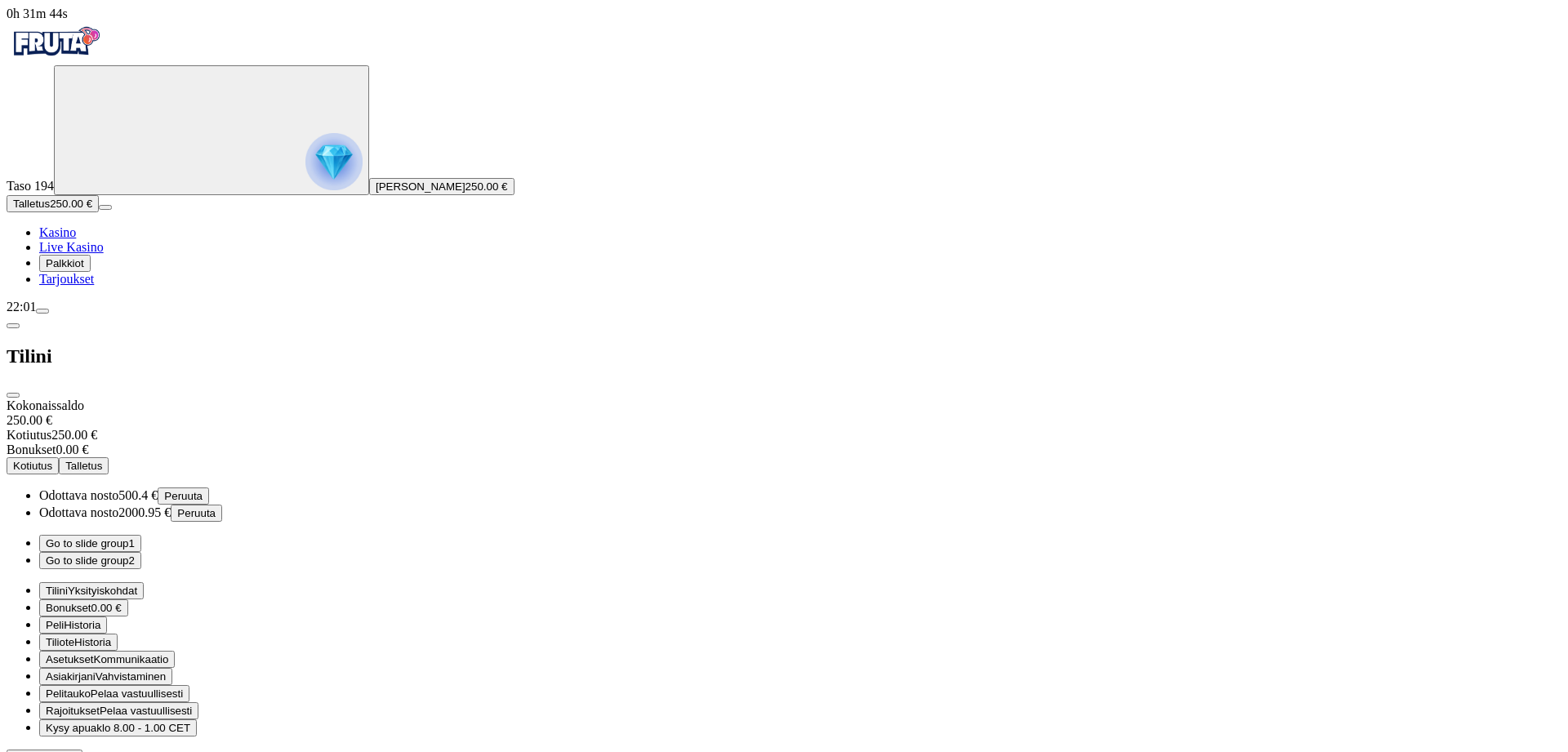
click at [43, 312] on span "menu icon" at bounding box center [43, 312] width 0 height 0
click at [13, 396] on span "close icon" at bounding box center [13, 396] width 0 height 0
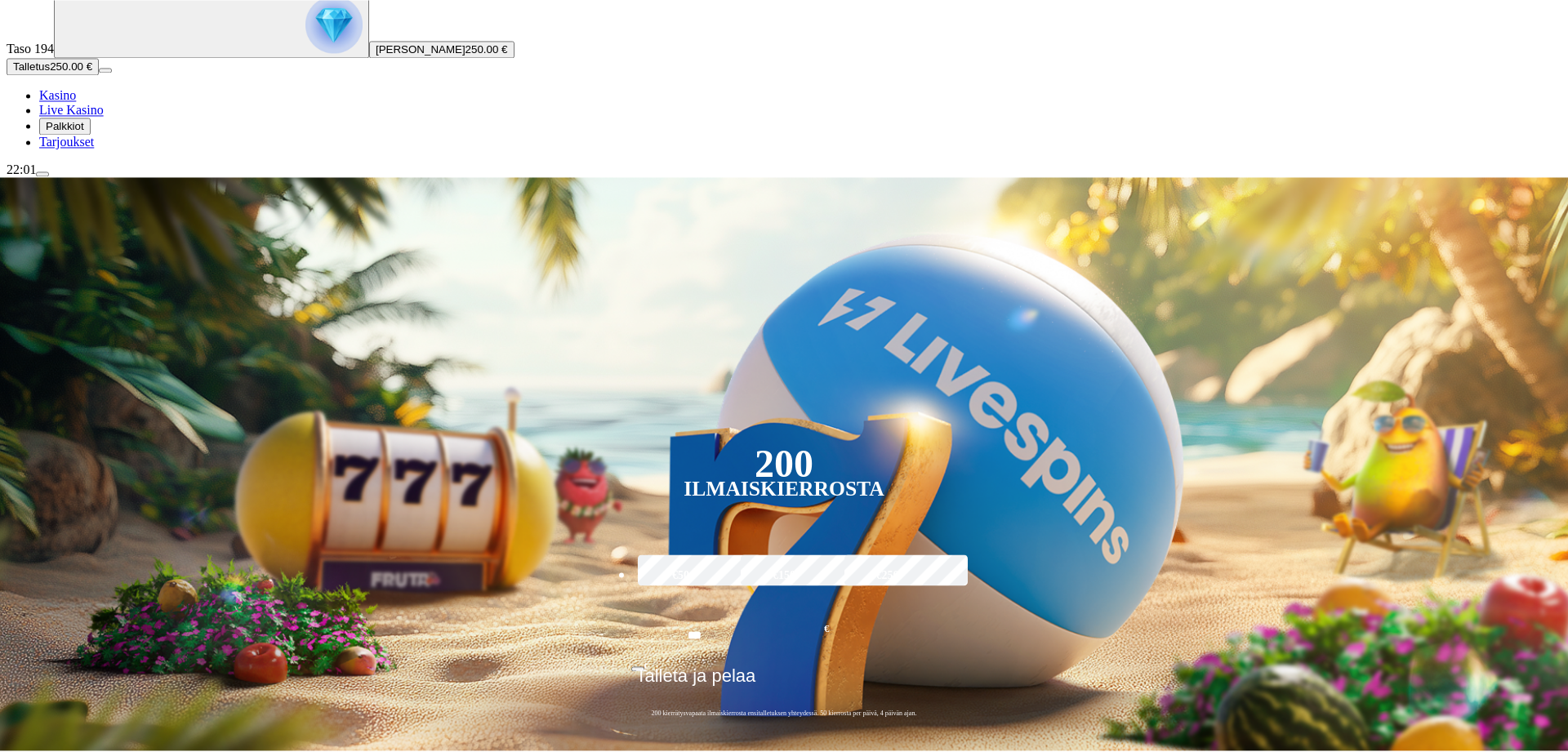
scroll to position [166, 0]
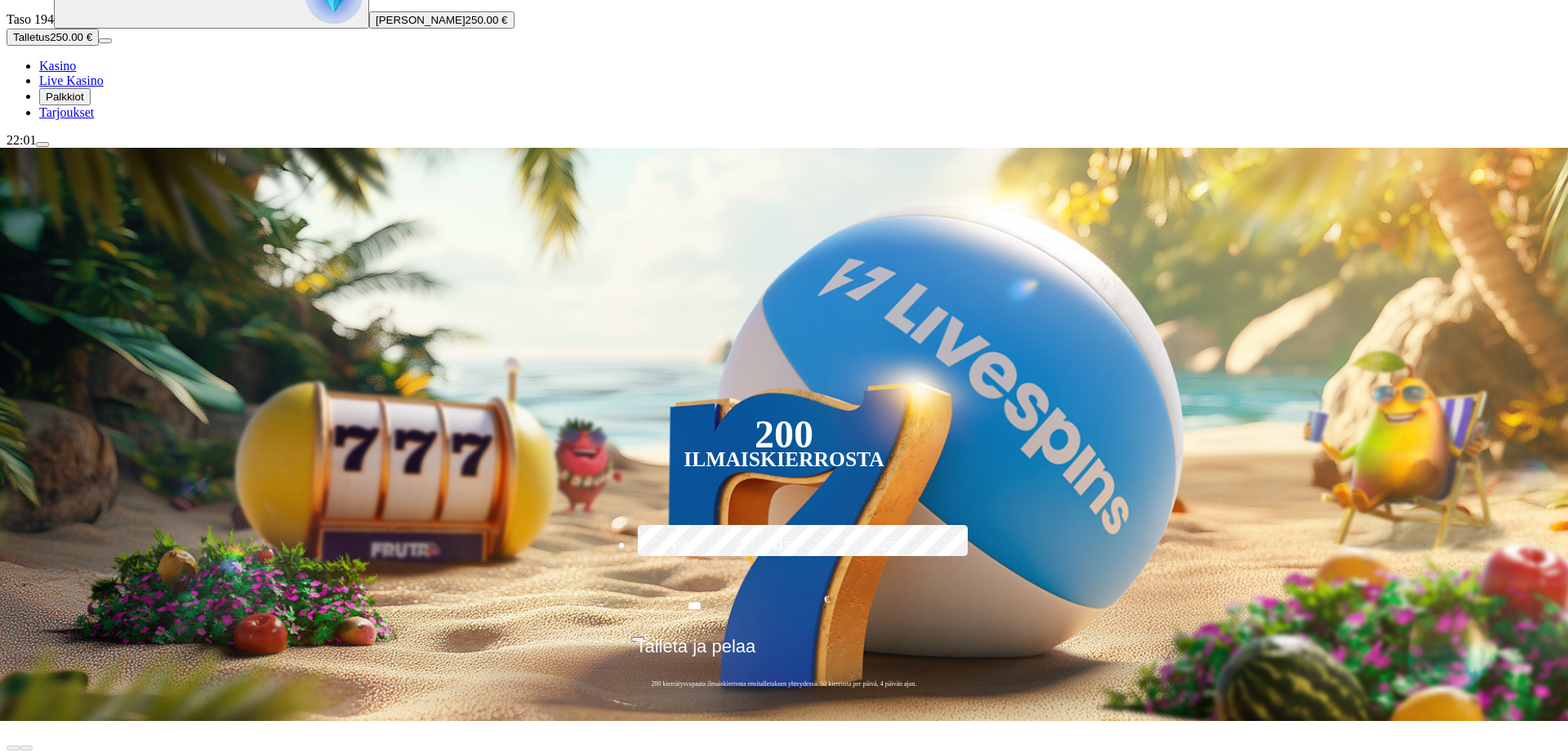
type input "*****"
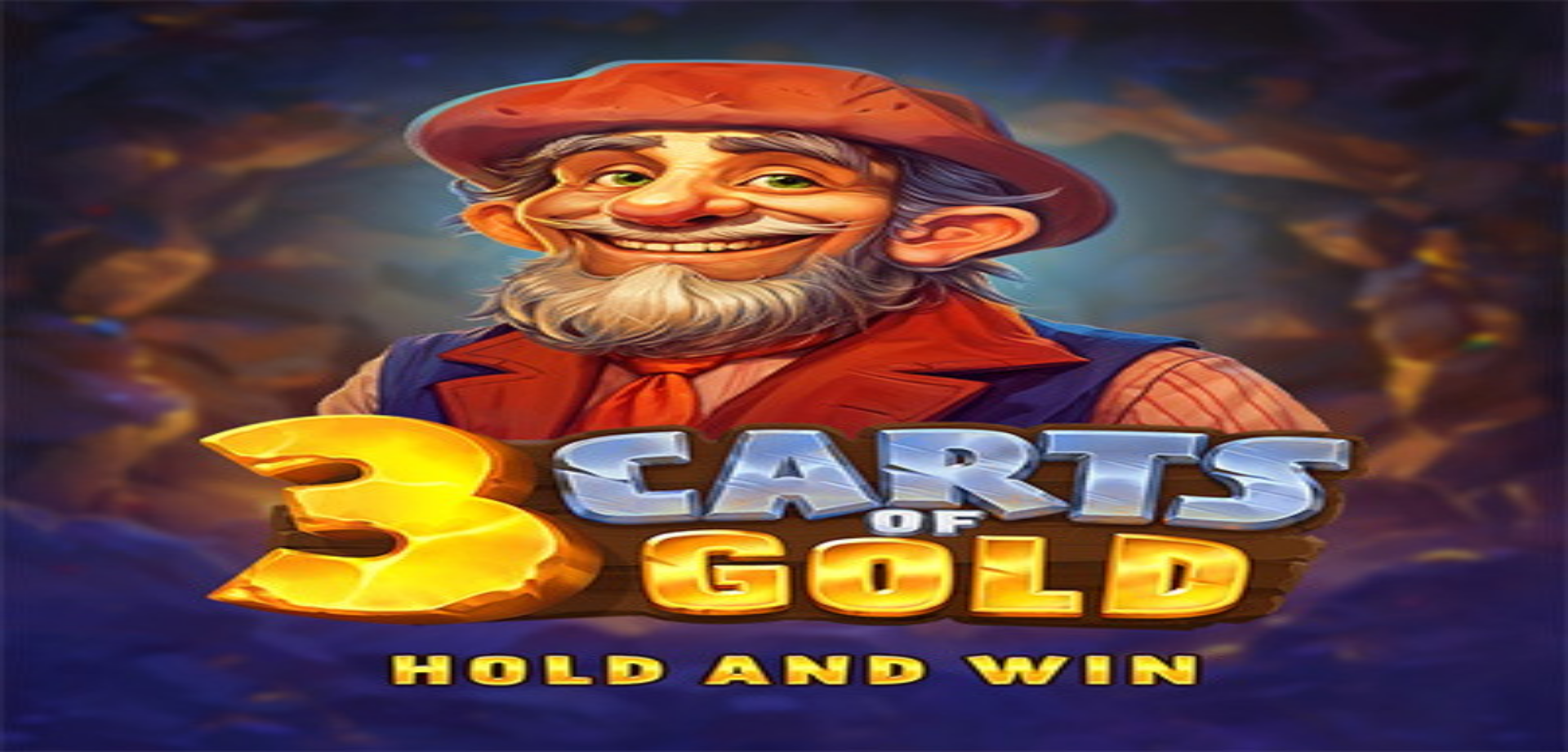
click at [13, 615] on span "close icon" at bounding box center [13, 615] width 0 height 0
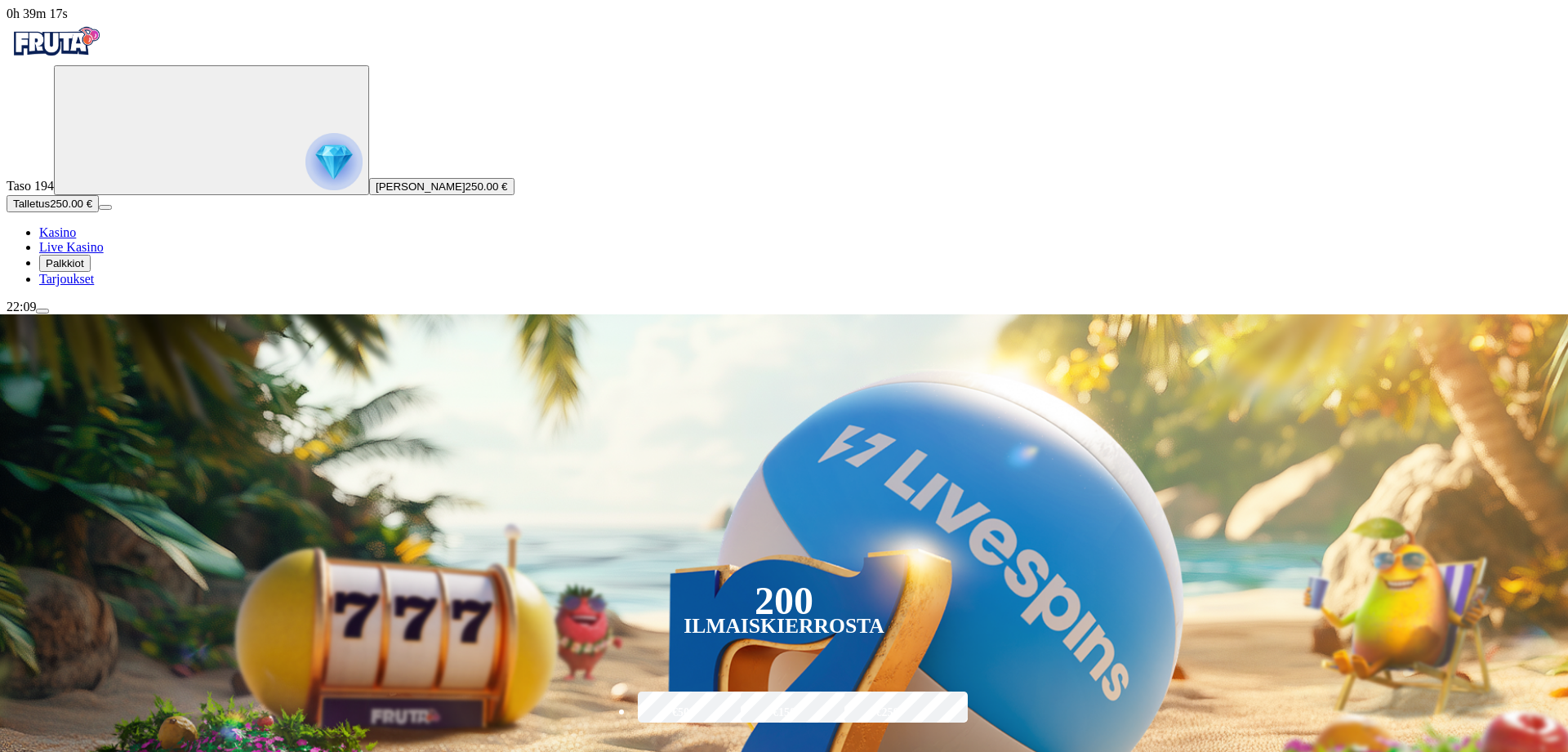
click at [43, 312] on span "menu icon" at bounding box center [43, 312] width 0 height 0
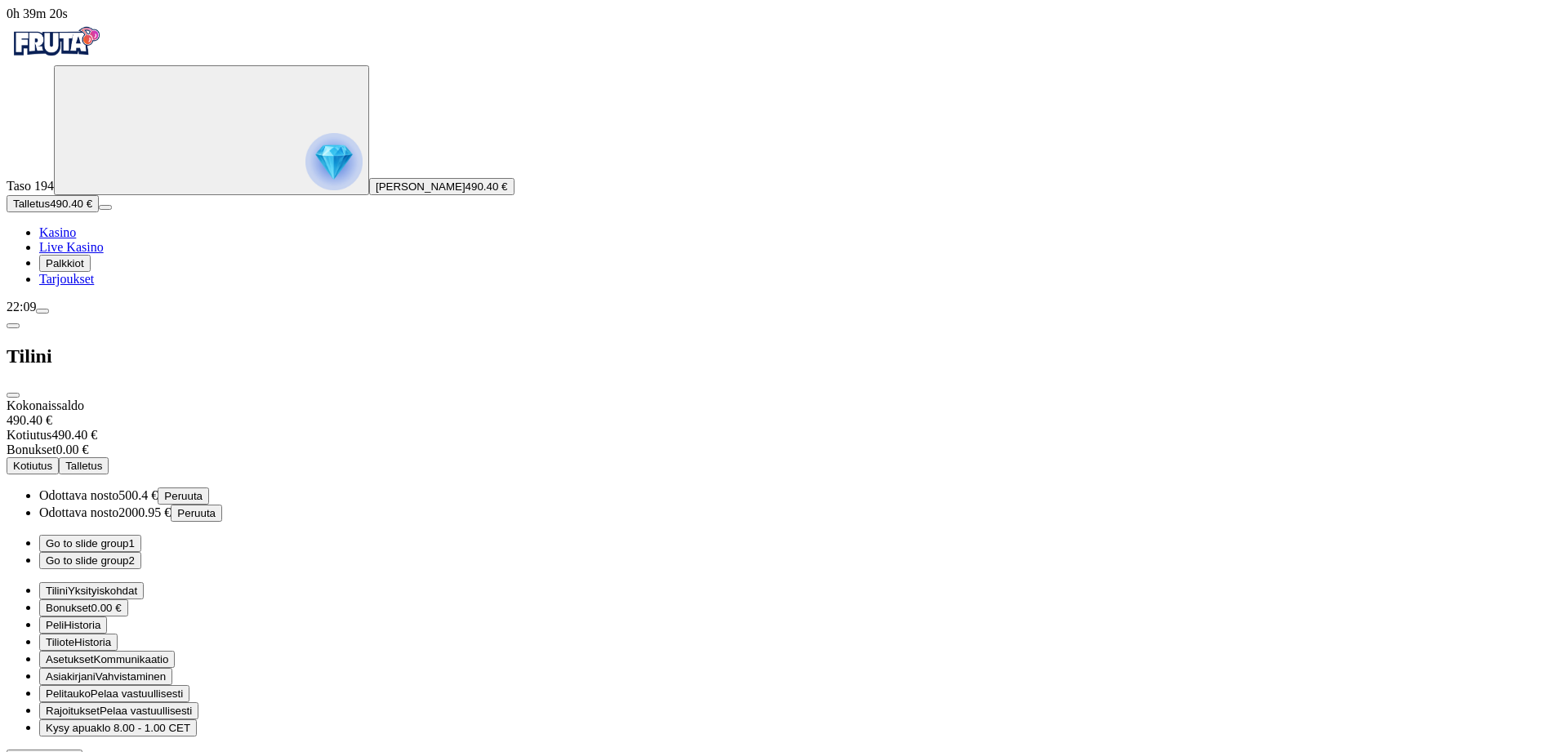
click at [58, 457] on button "Kotiutus" at bounding box center [33, 465] width 52 height 17
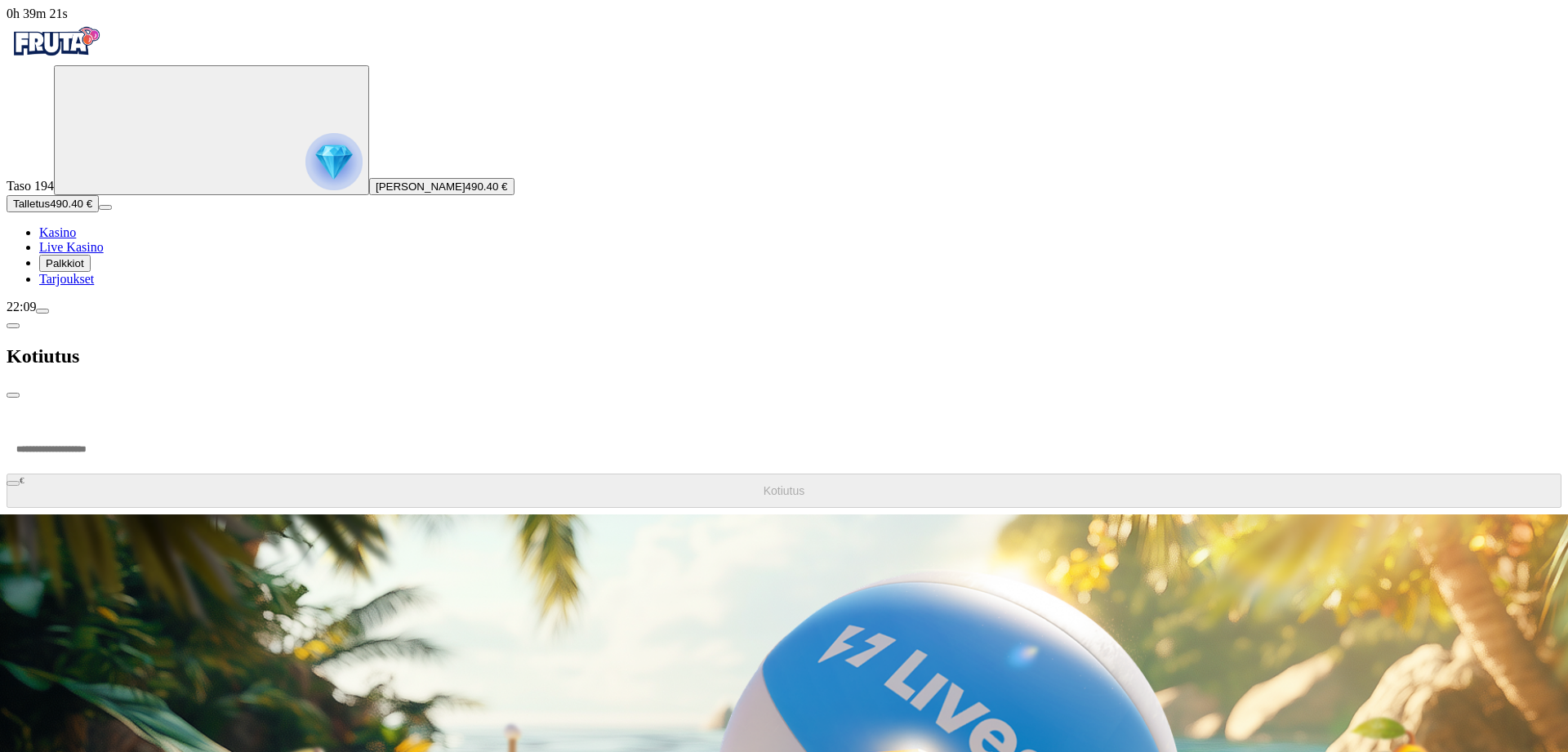
click at [117, 424] on input "number" at bounding box center [61, 449] width 110 height 49
type input "*****"
click at [334, 474] on button "Kotiutus" at bounding box center [784, 491] width 1555 height 35
click at [13, 326] on span "chevron-left icon" at bounding box center [13, 326] width 0 height 0
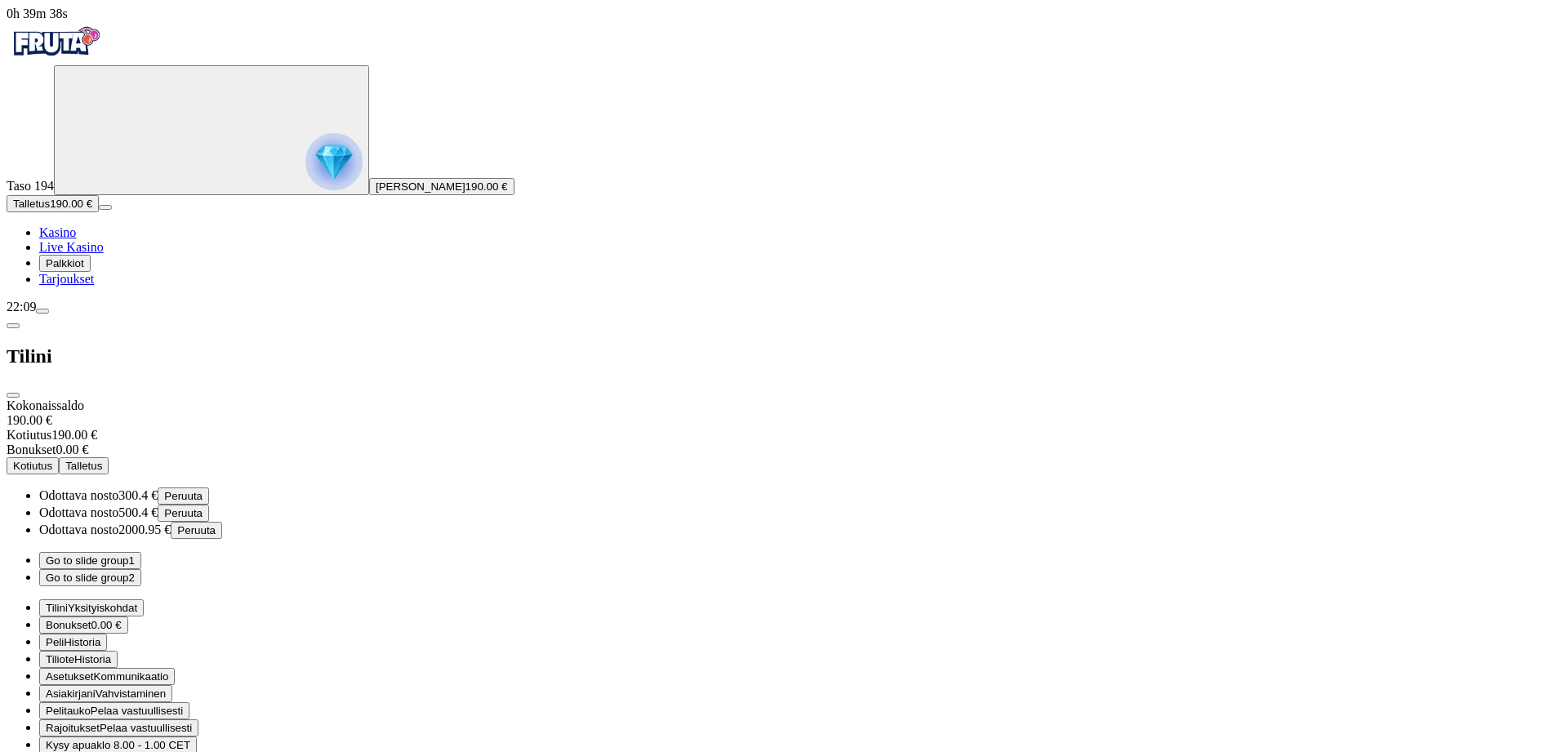
click at [141, 569] on button "Go to slide group 2" at bounding box center [90, 577] width 102 height 17
click at [333, 552] on ul "Go to slide group 1 Go to slide group 2" at bounding box center [784, 569] width 1555 height 35
click at [141, 552] on button "Go to slide group 1" at bounding box center [90, 560] width 102 height 17
click at [141, 569] on button "Go to slide group 2" at bounding box center [90, 577] width 102 height 17
click at [141, 552] on button "Go to slide group 1" at bounding box center [90, 560] width 102 height 17
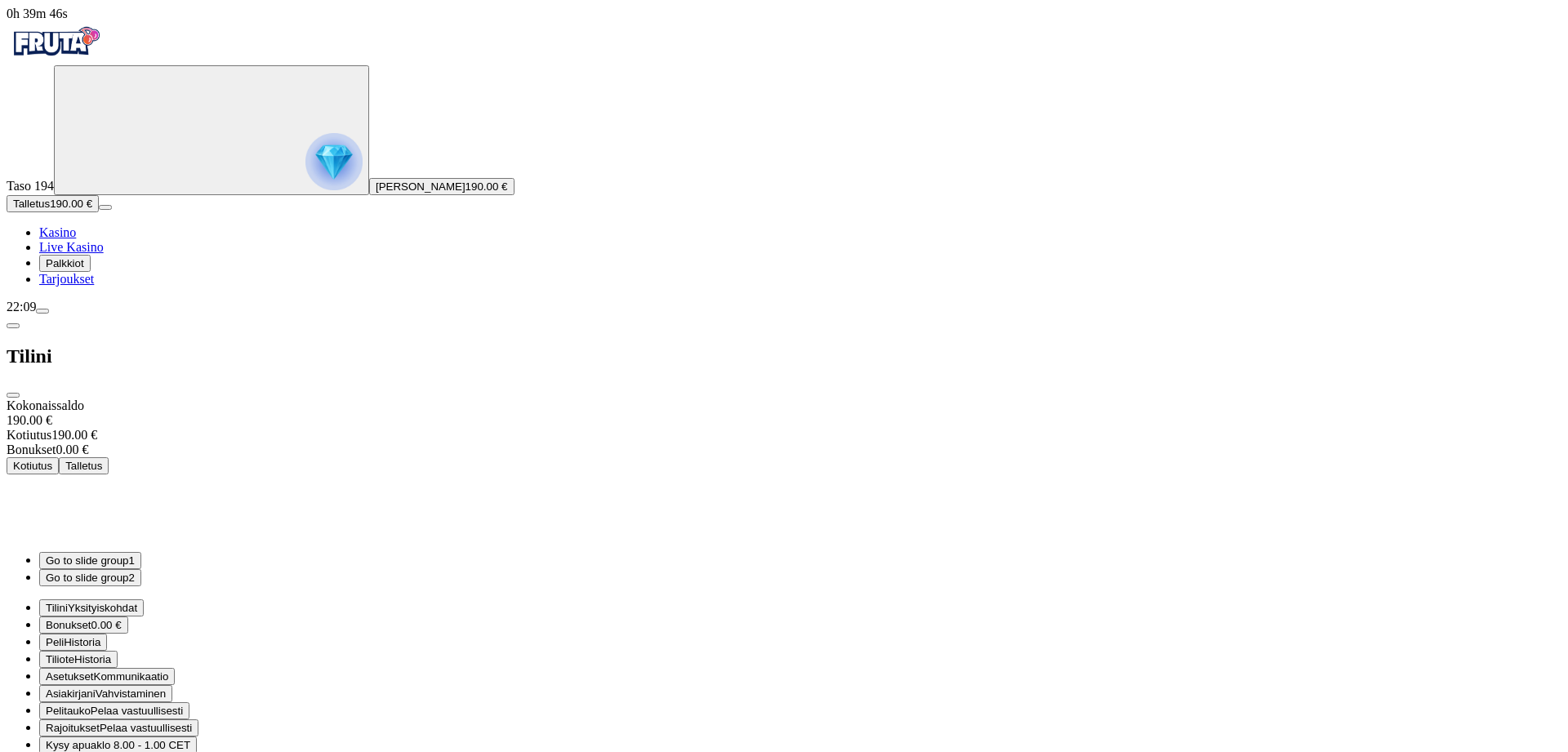
click at [13, 396] on span "close icon" at bounding box center [13, 396] width 0 height 0
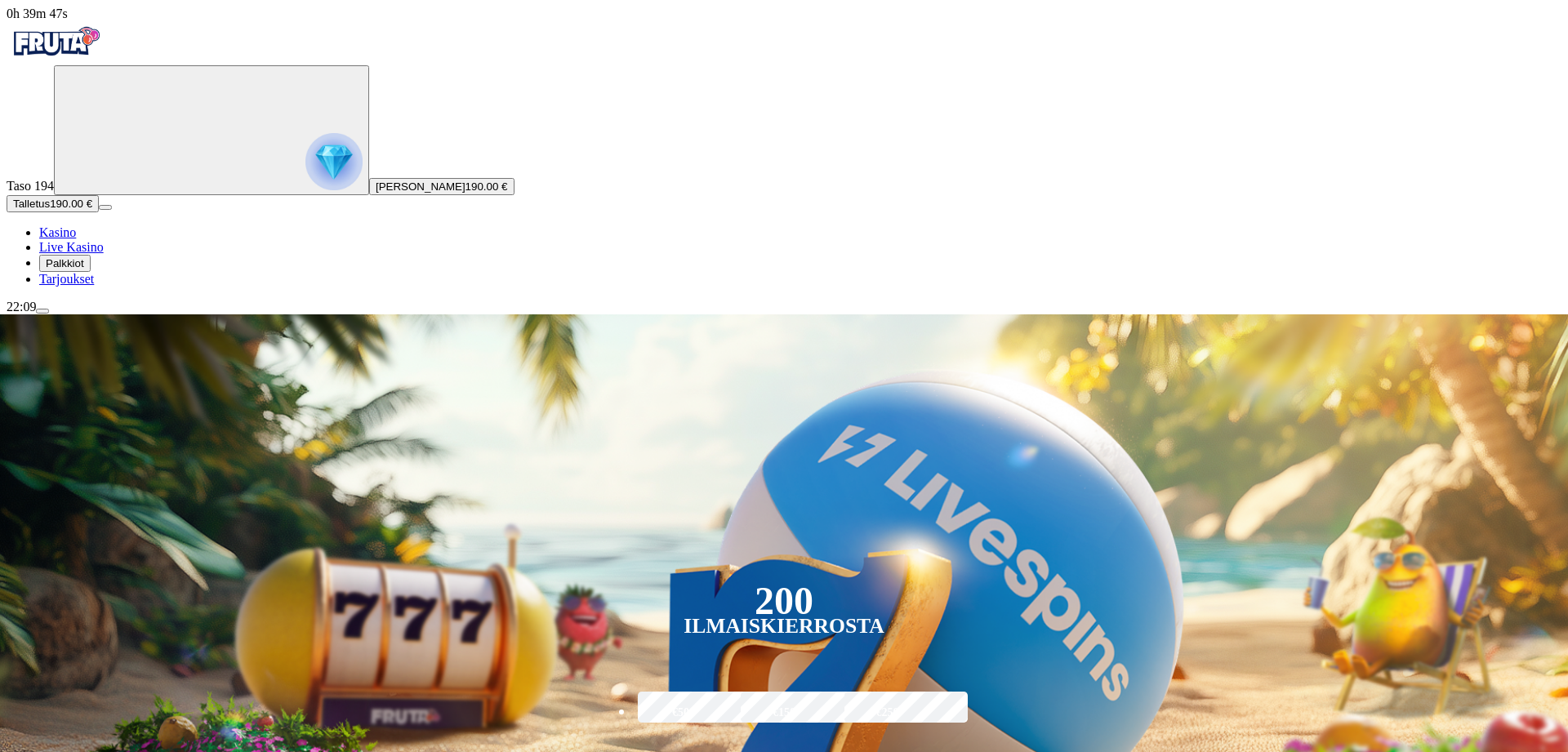
scroll to position [333, 0]
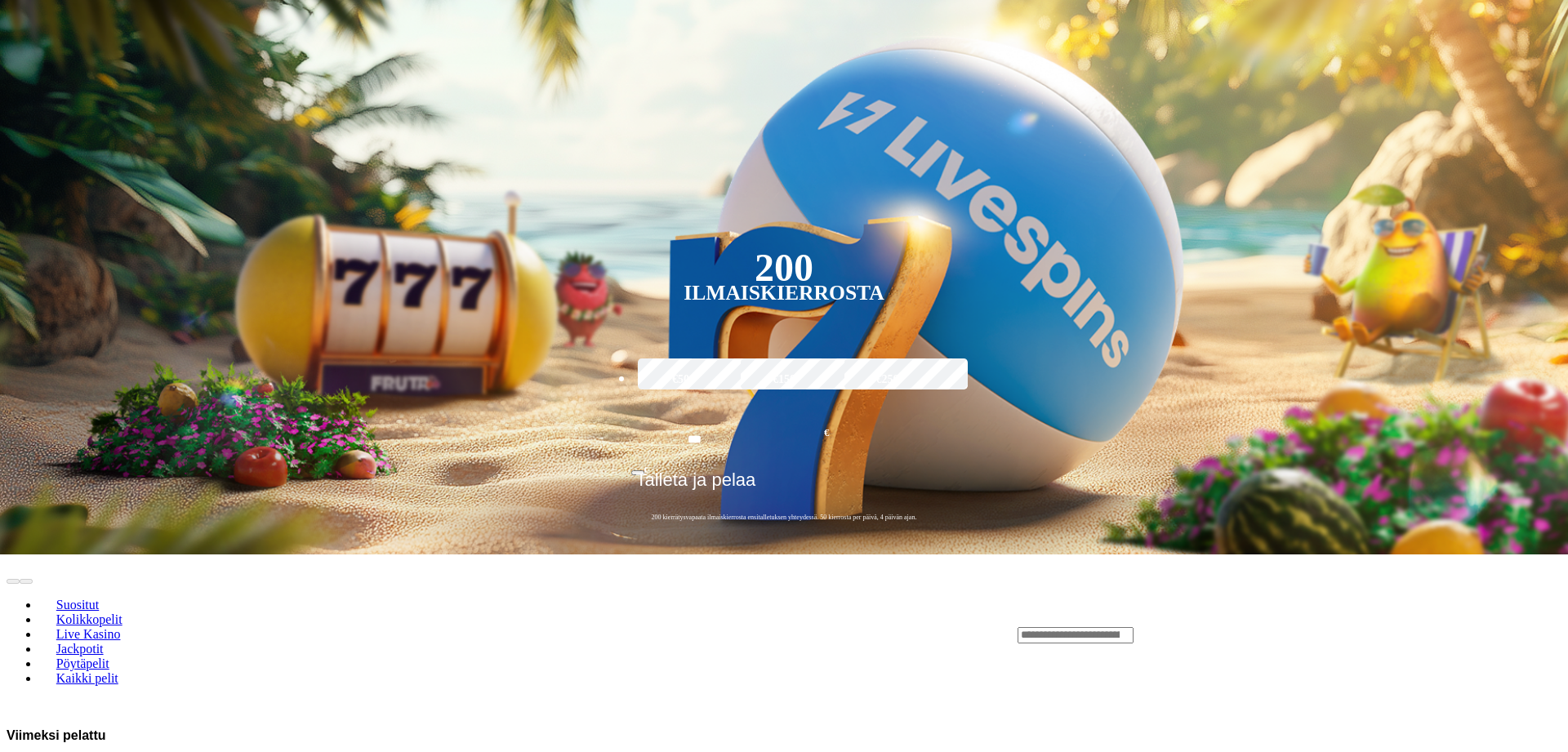
click at [1134, 627] on input "Search" at bounding box center [1075, 635] width 116 height 17
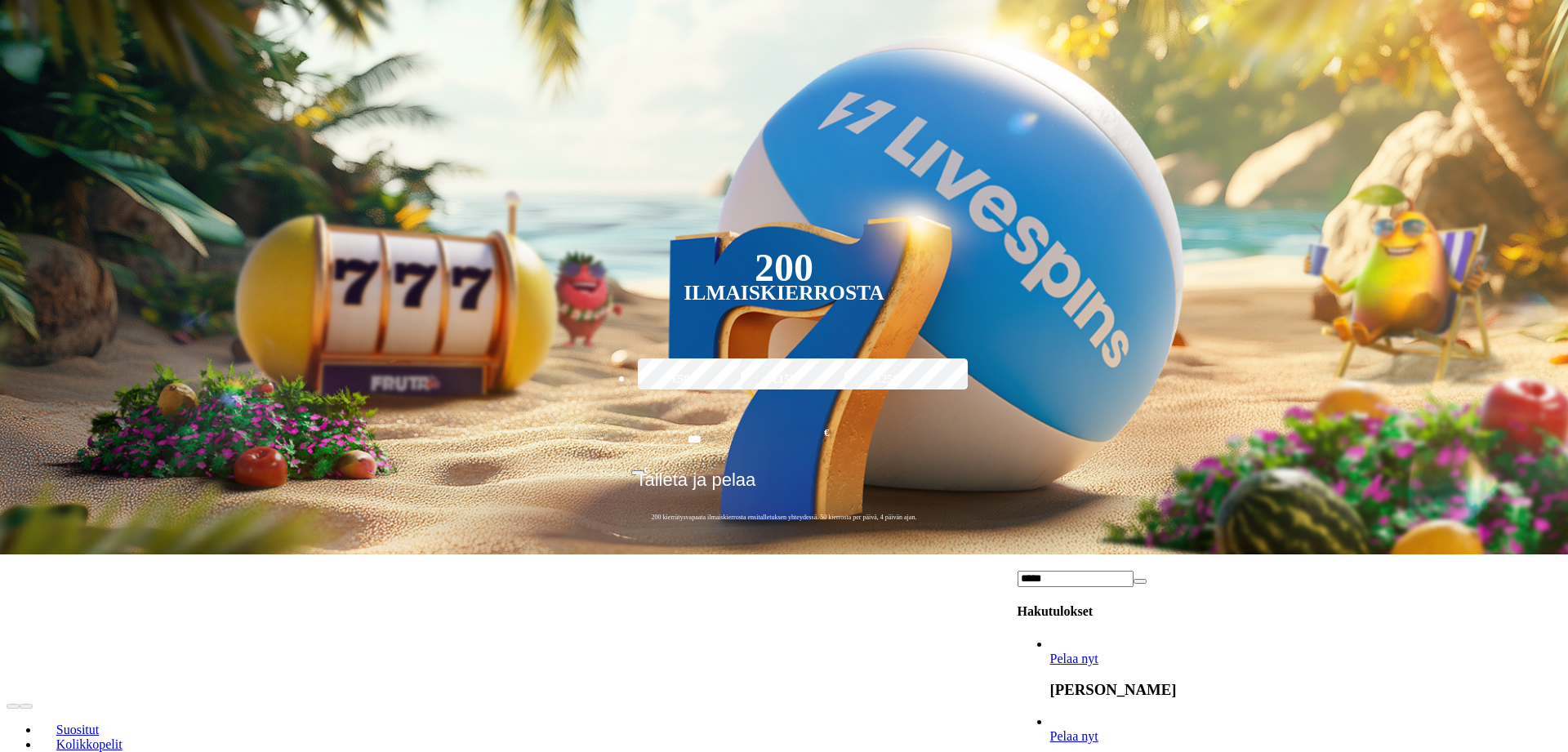
type input "*****"
click at [1098, 729] on span "Pelaa nyt" at bounding box center [1074, 736] width 48 height 14
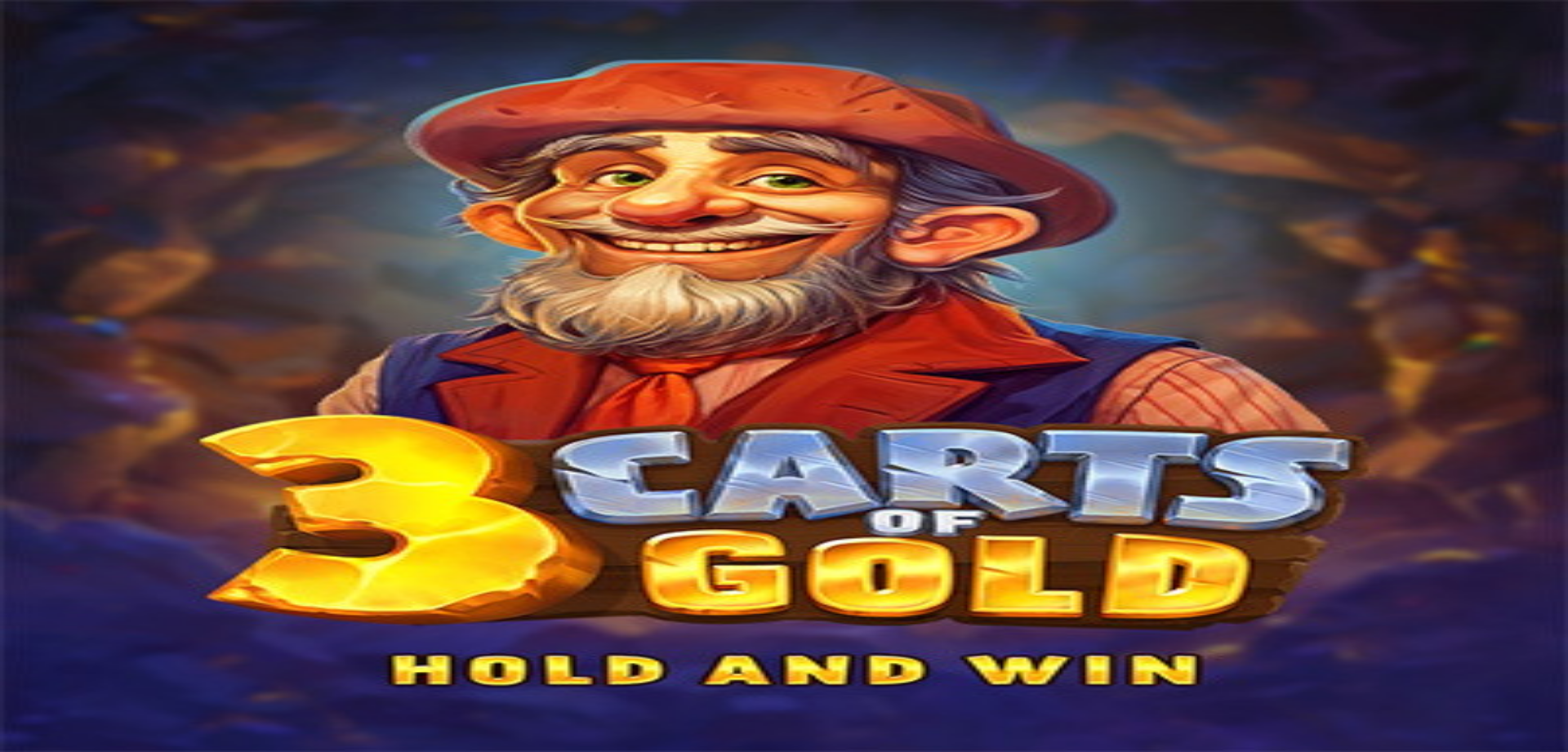
click at [13, 560] on span "close icon" at bounding box center [13, 560] width 0 height 0
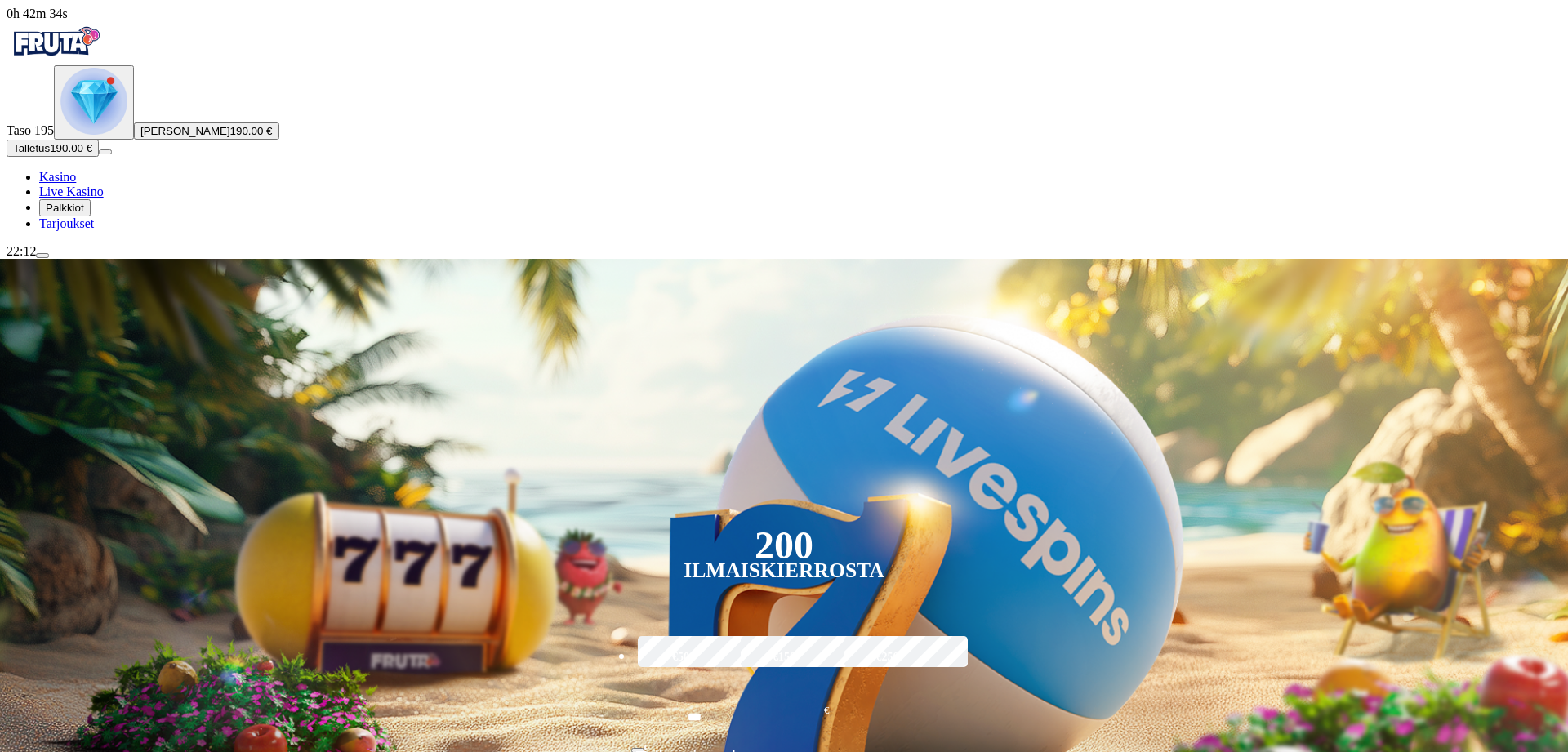
click at [43, 255] on span "menu icon" at bounding box center [43, 255] width 0 height 0
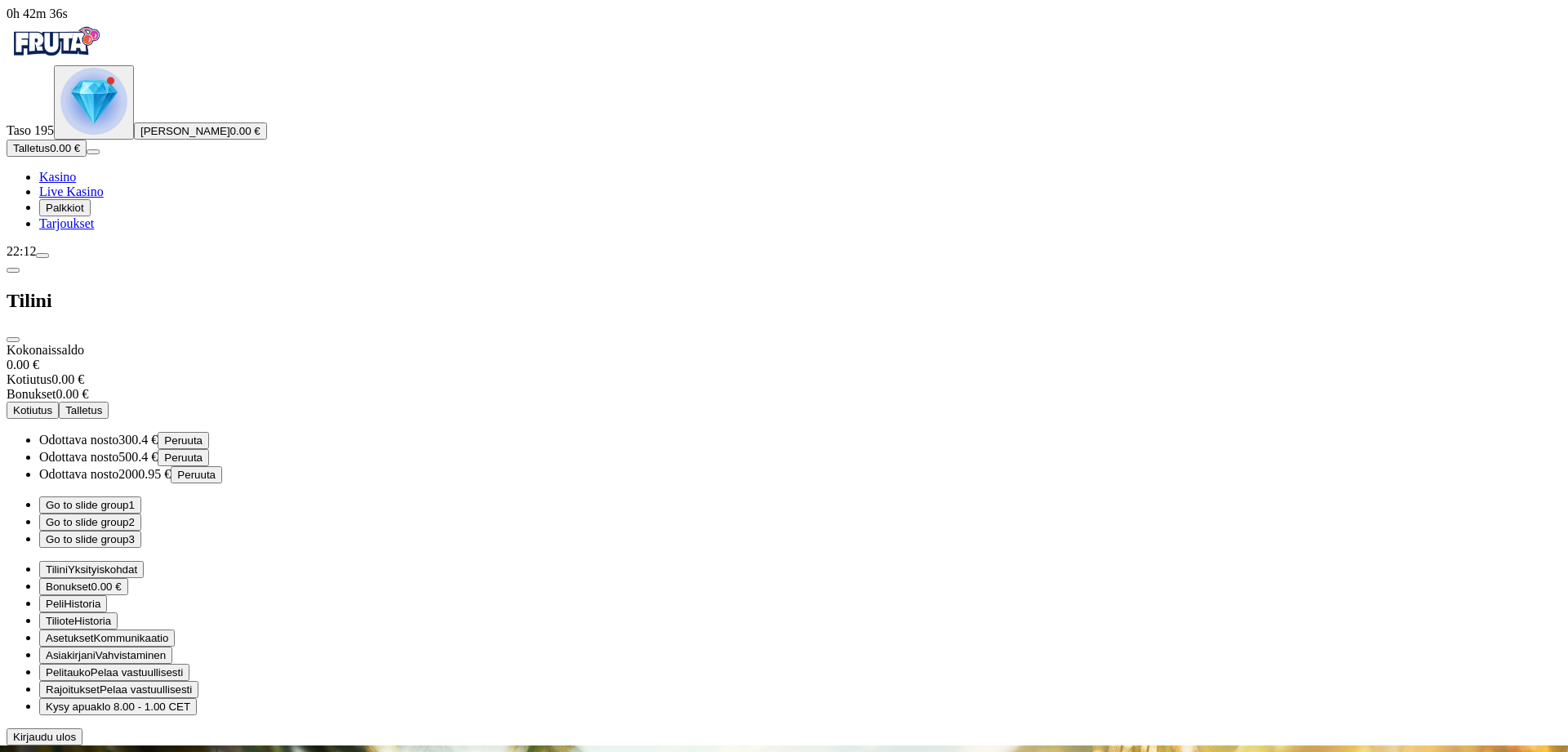
click at [141, 514] on button "Go to slide group 2" at bounding box center [90, 521] width 102 height 17
click at [141, 531] on button "Go to slide group 3" at bounding box center [90, 539] width 102 height 17
click at [87, 135] on img "Primary" at bounding box center [94, 102] width 67 height 67
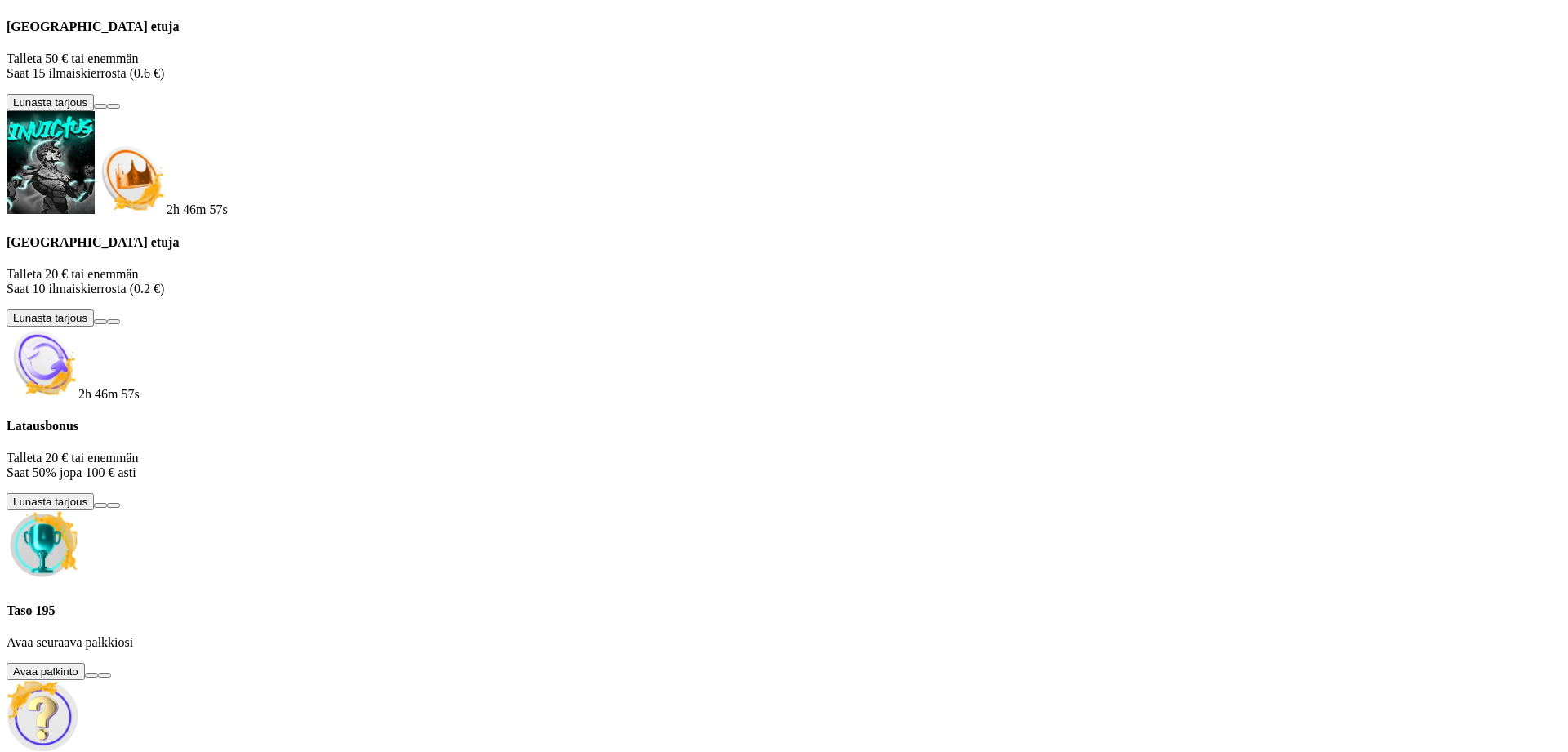
scroll to position [240, 0]
click at [98, 673] on button at bounding box center [91, 675] width 13 height 5
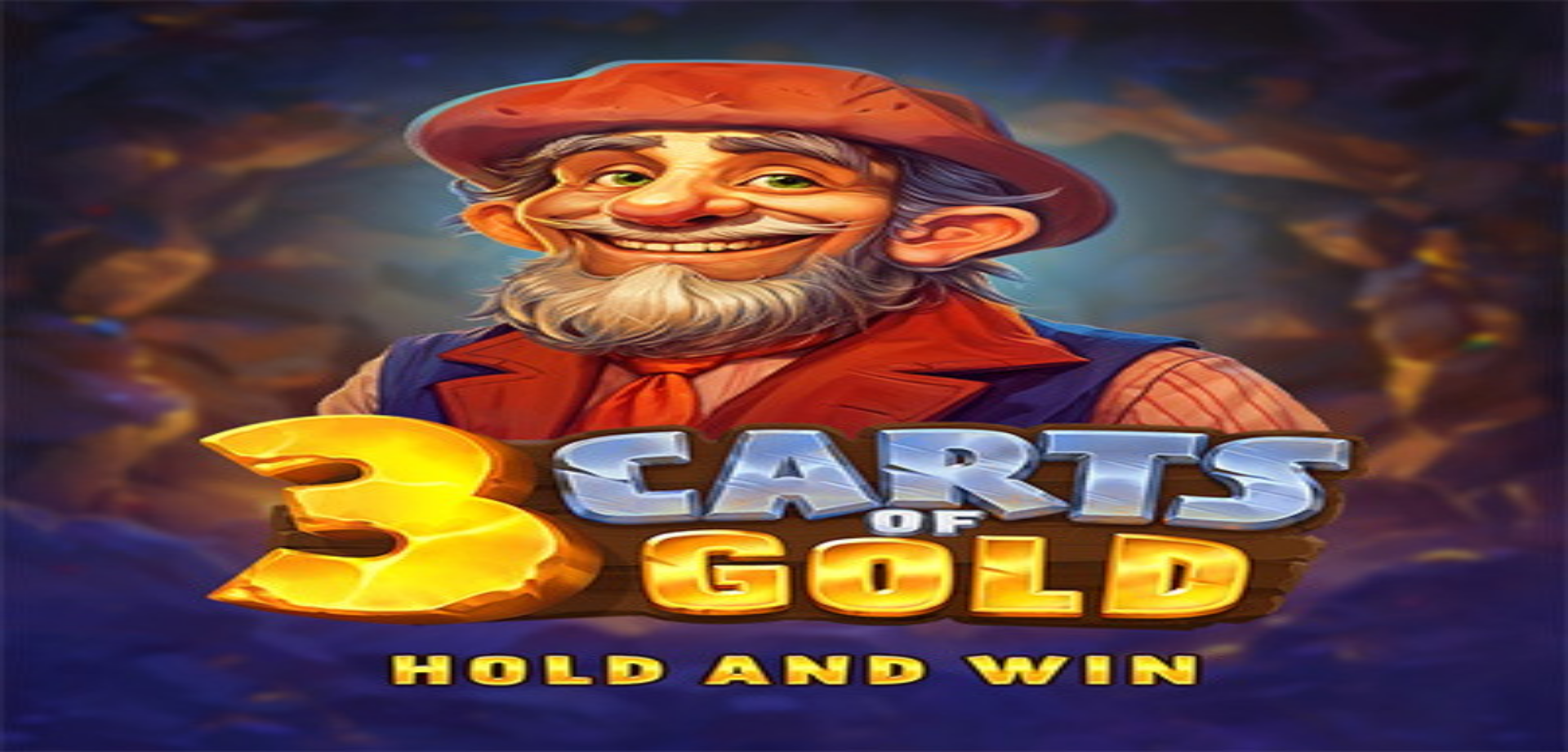
click at [43, 312] on span "menu icon" at bounding box center [43, 312] width 0 height 0
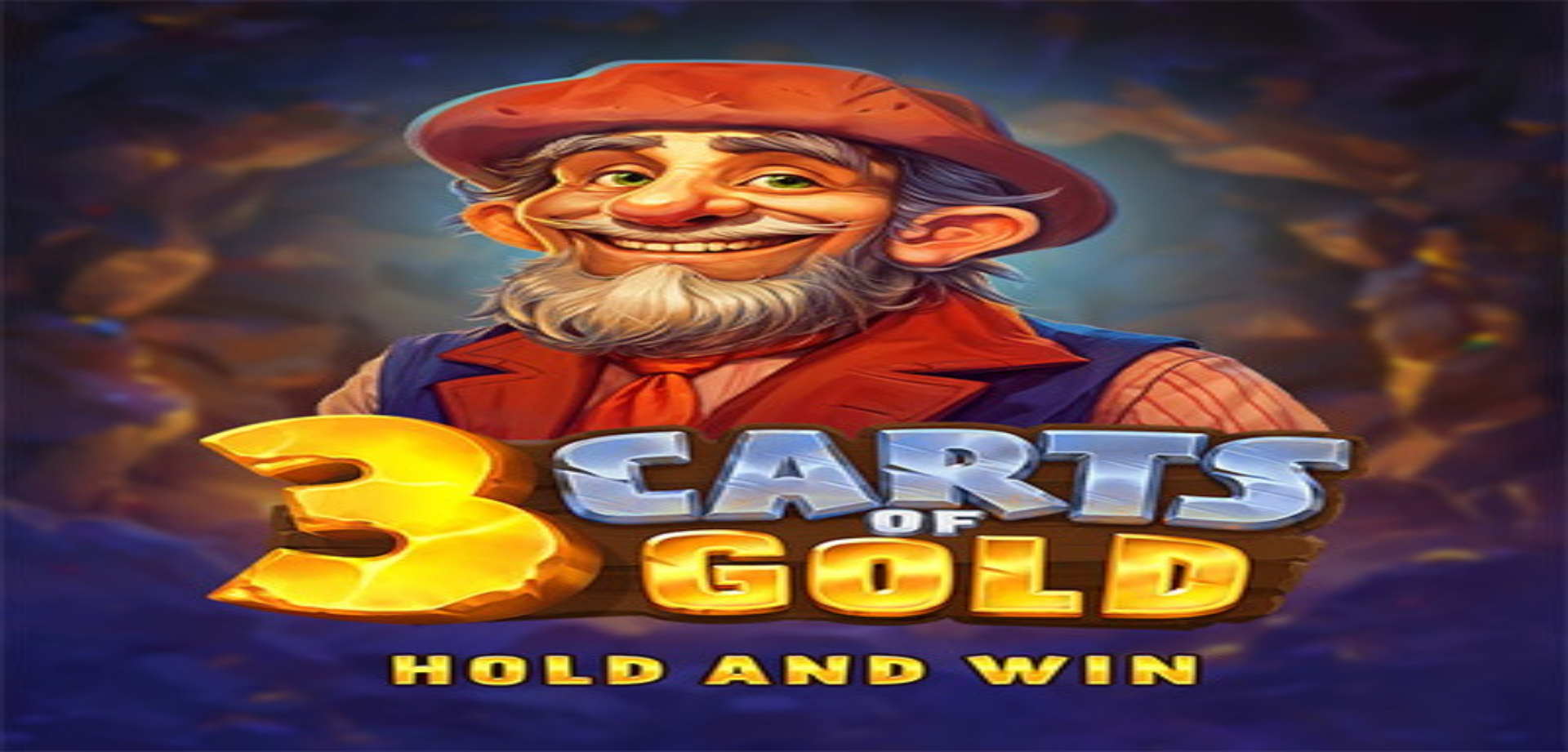
type input "***"
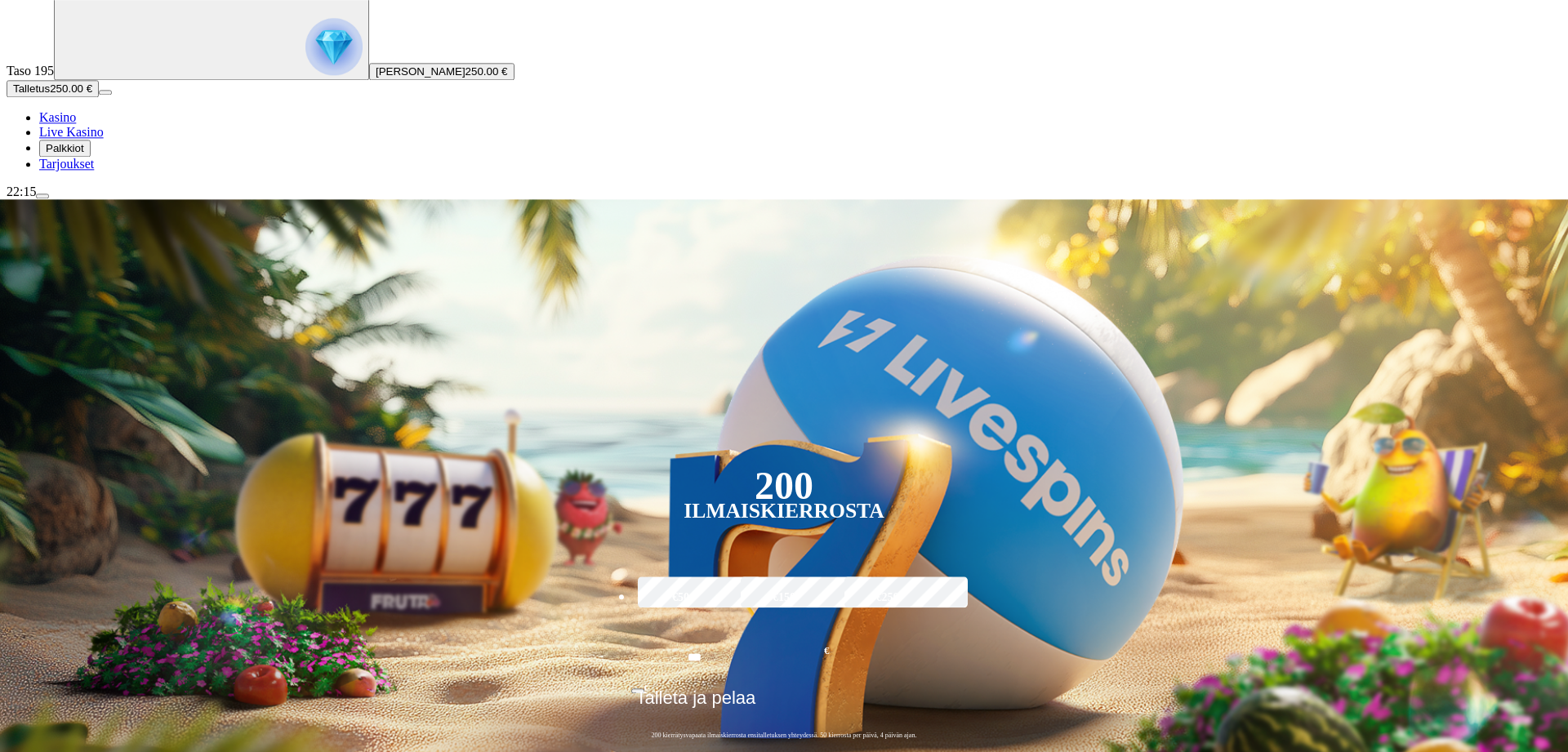
scroll to position [166, 0]
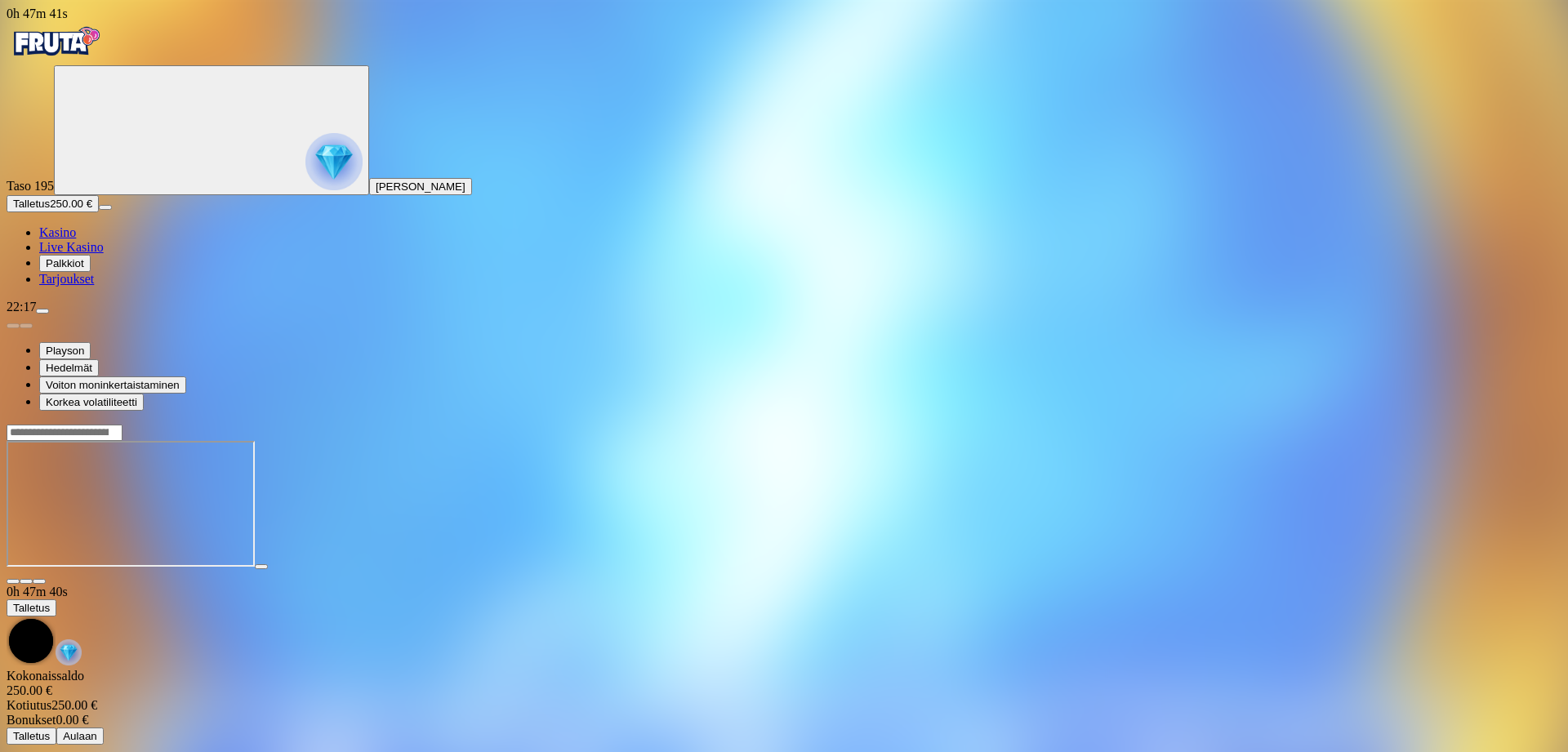
click at [13, 582] on span "close icon" at bounding box center [13, 582] width 0 height 0
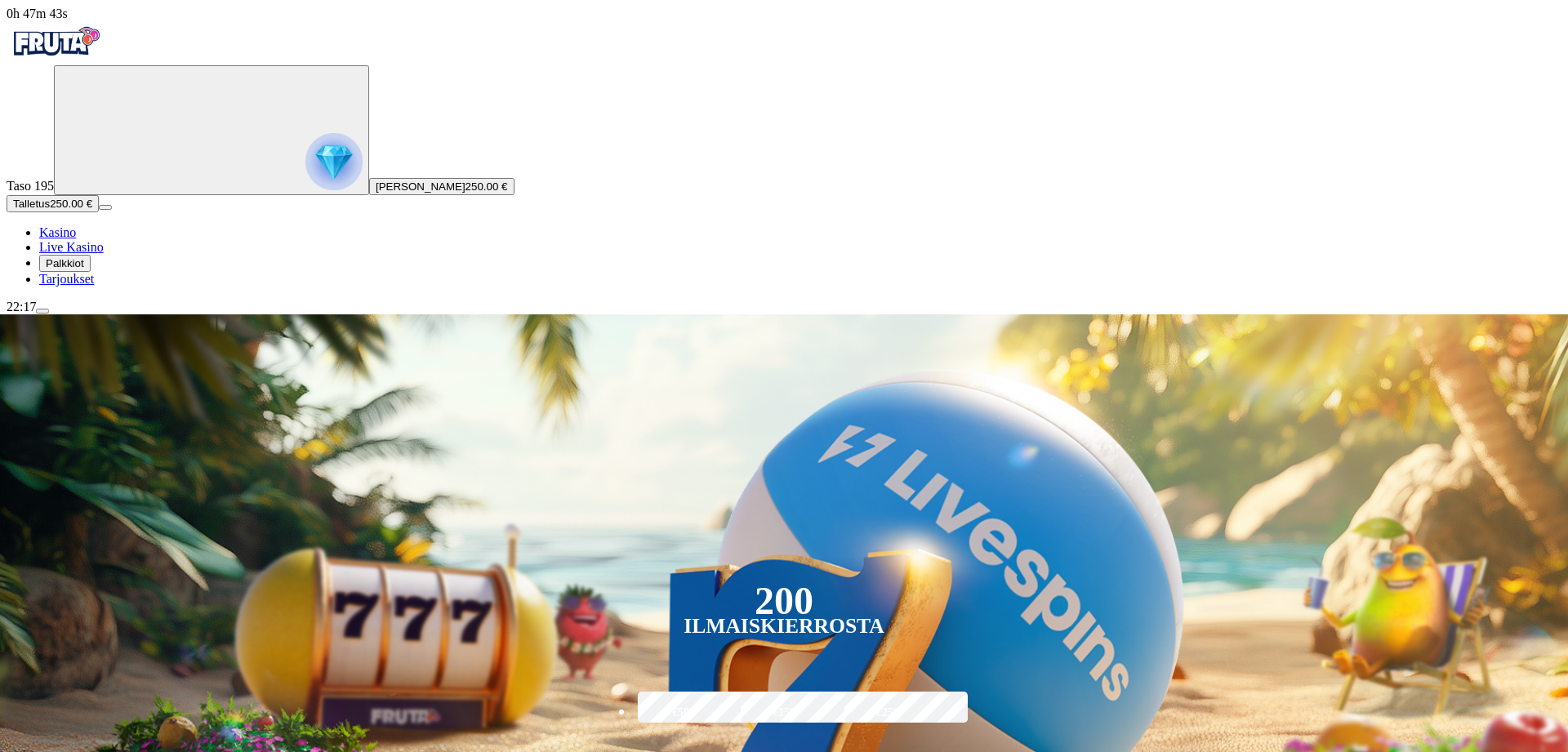
click at [43, 312] on span "menu icon" at bounding box center [43, 312] width 0 height 0
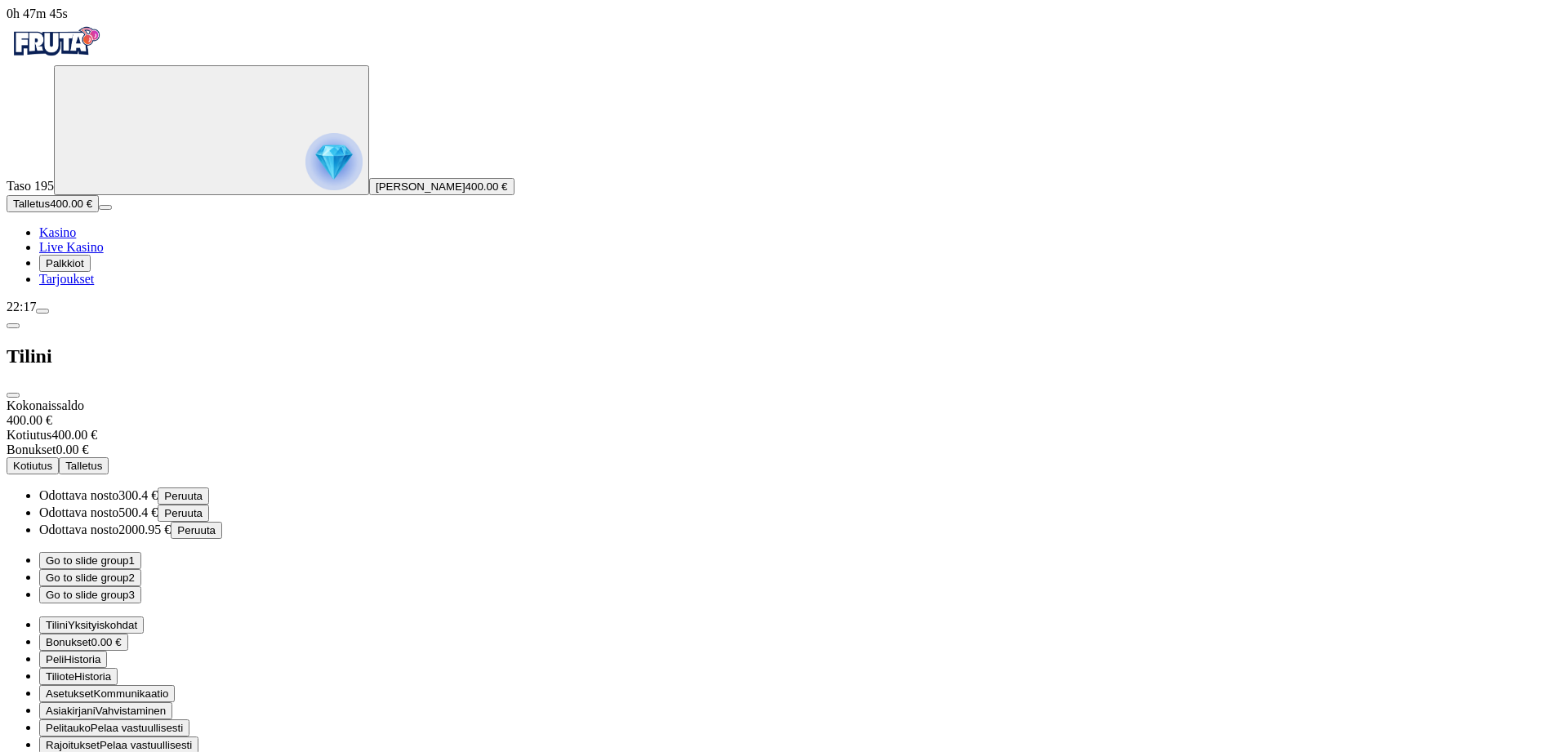
click at [58, 457] on button "Kotiutus" at bounding box center [33, 465] width 52 height 17
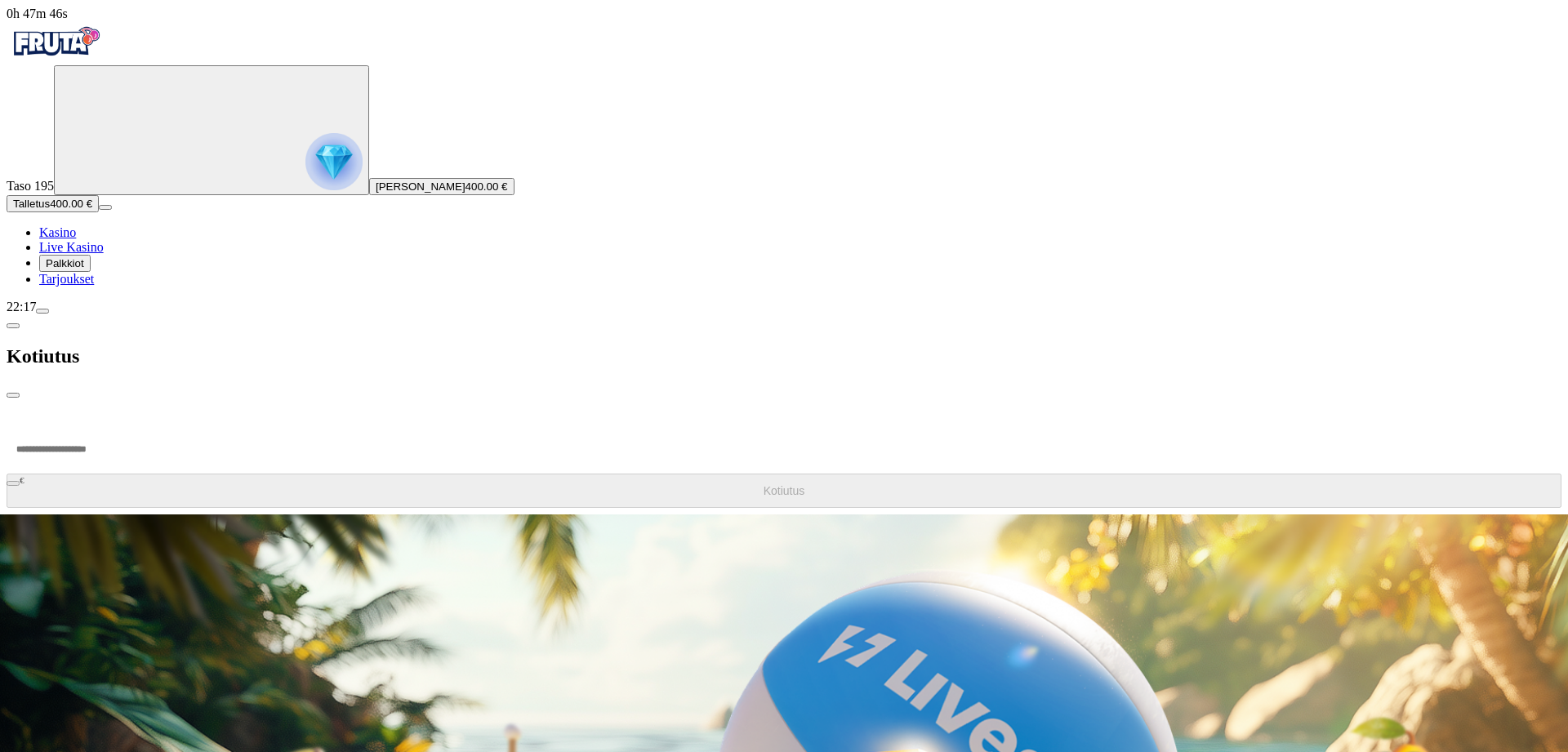
click at [117, 424] on input "number" at bounding box center [61, 449] width 110 height 49
type input "***"
click at [325, 474] on button "Kotiutus" at bounding box center [784, 491] width 1555 height 35
click at [13, 326] on span "chevron-left icon" at bounding box center [13, 326] width 0 height 0
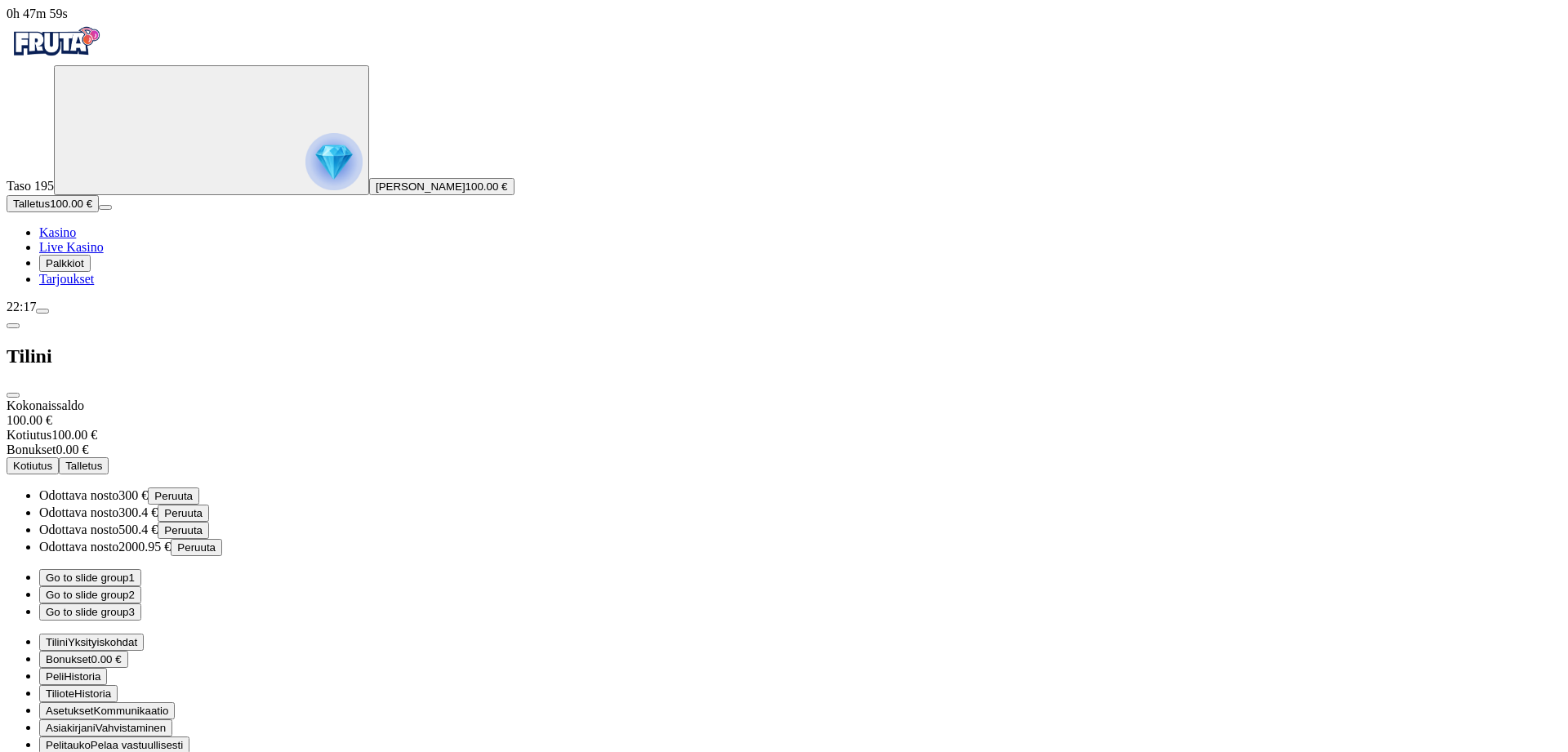
click at [13, 396] on span "close icon" at bounding box center [13, 396] width 0 height 0
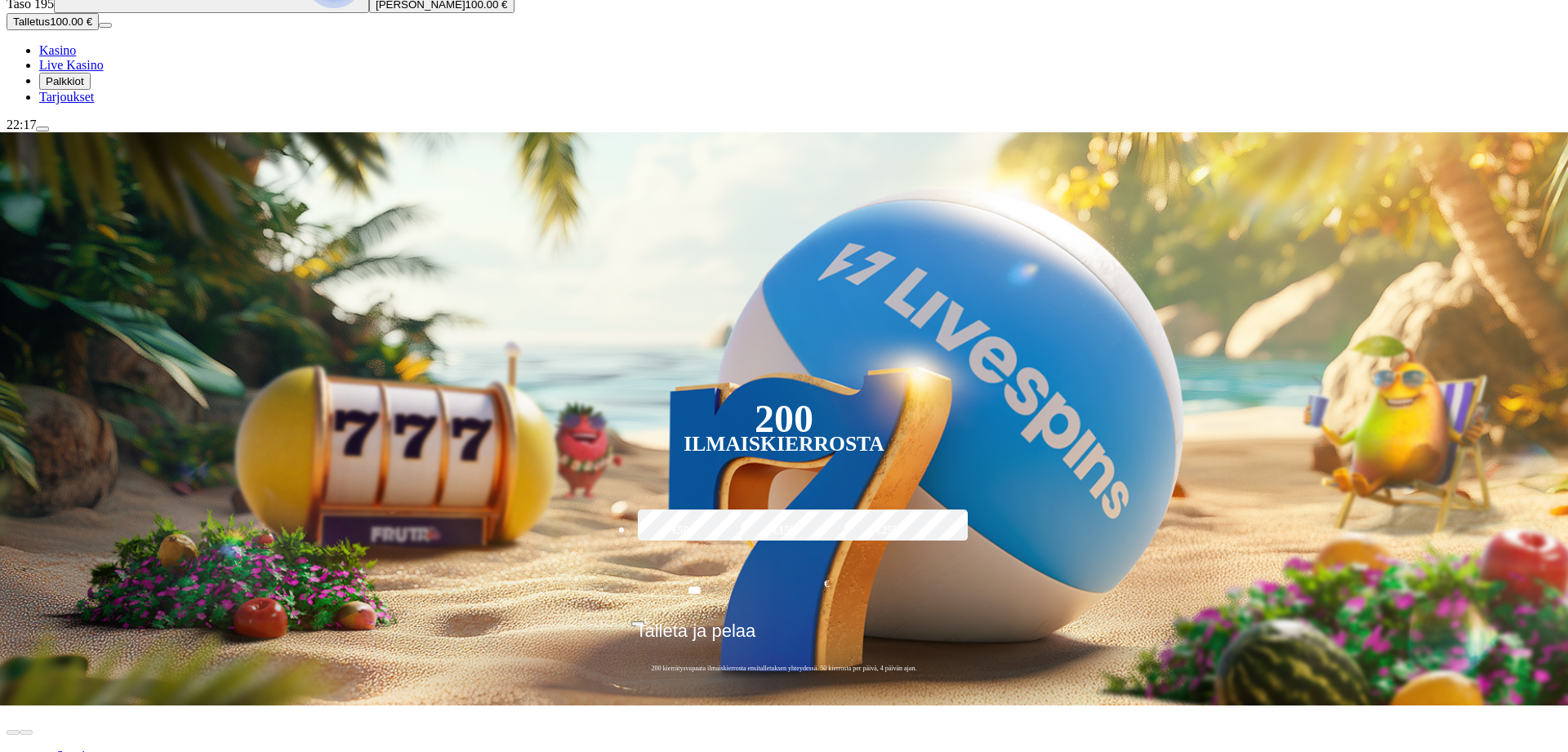
scroll to position [250, 0]
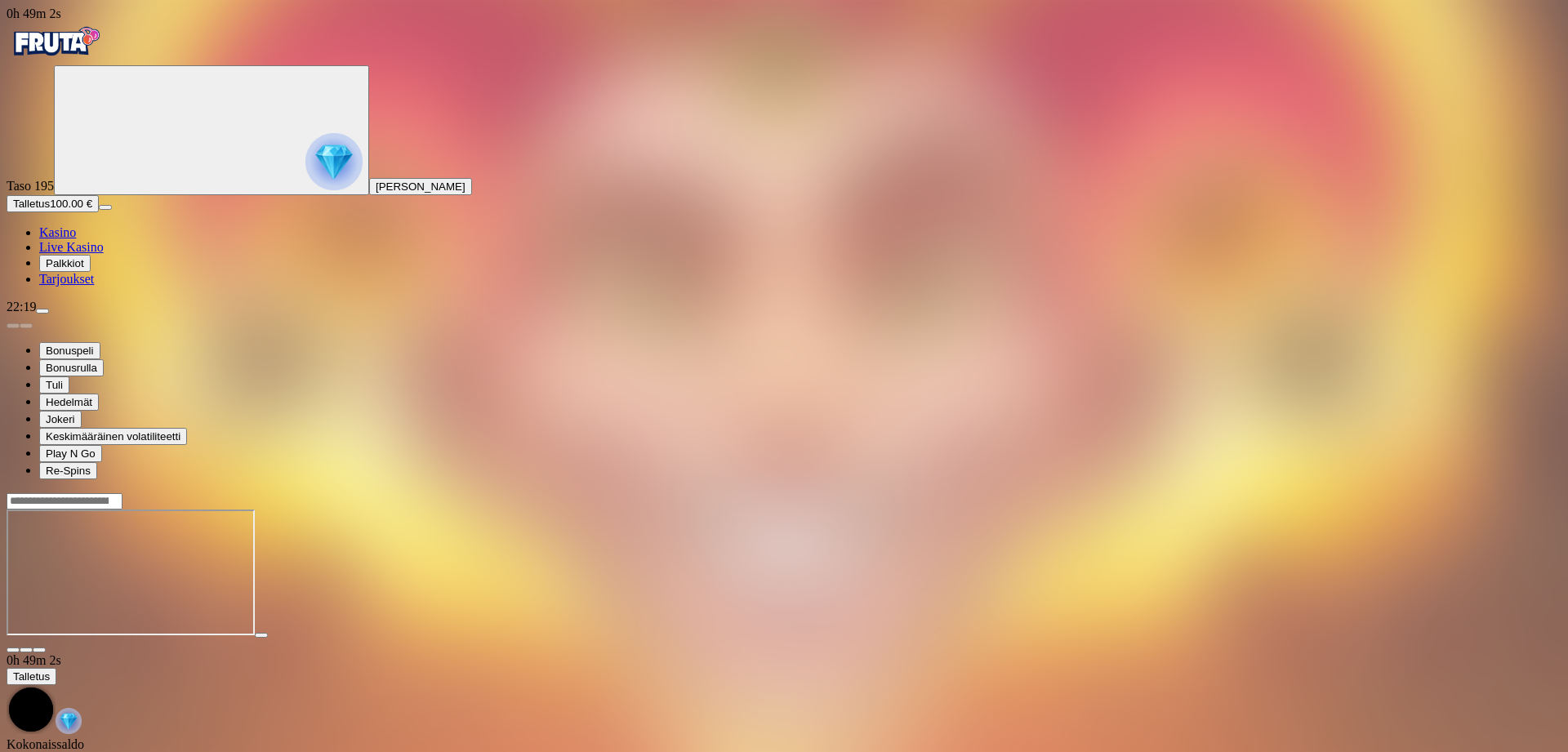
click at [20, 648] on button "button" at bounding box center [13, 650] width 13 height 5
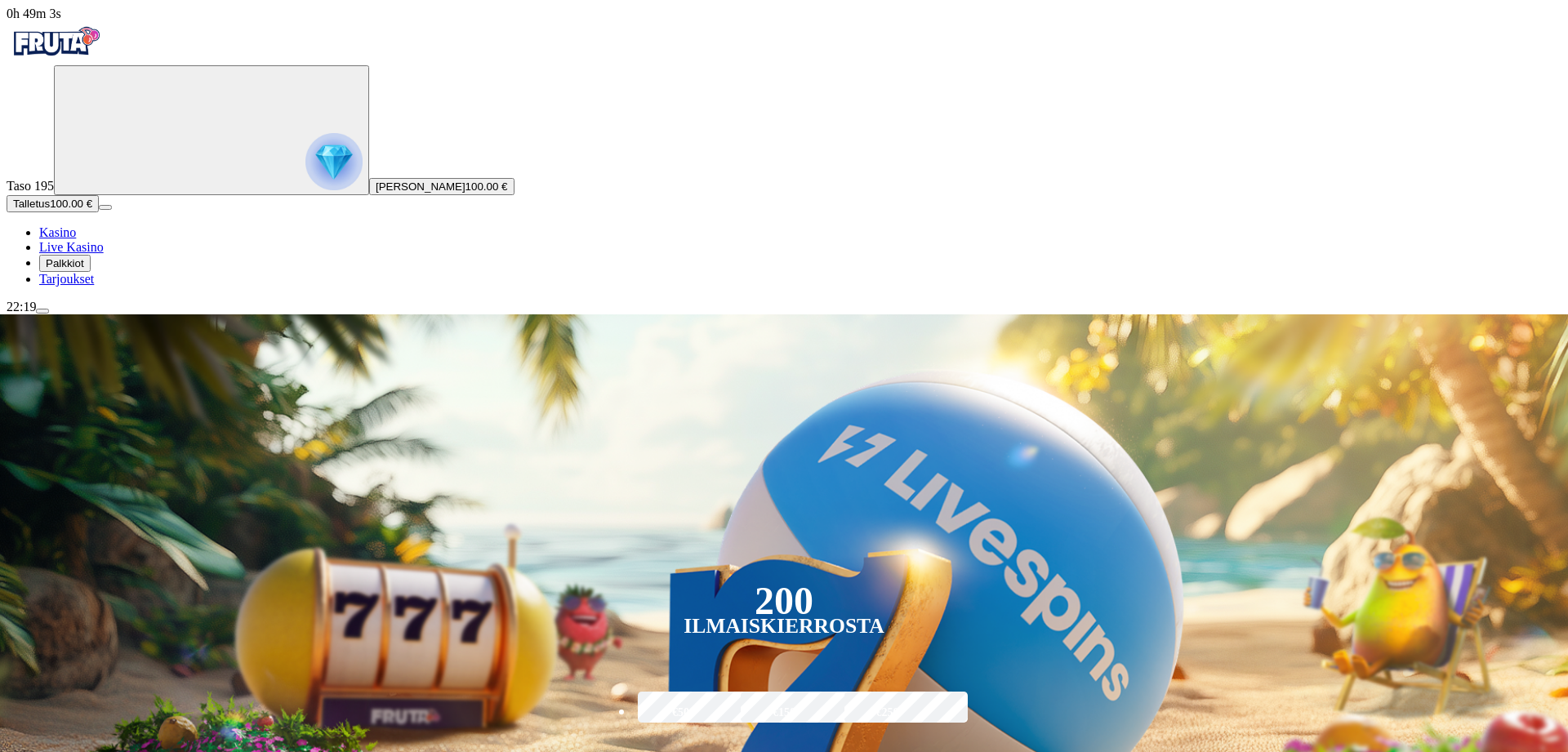
click at [43, 312] on span "menu icon" at bounding box center [43, 312] width 0 height 0
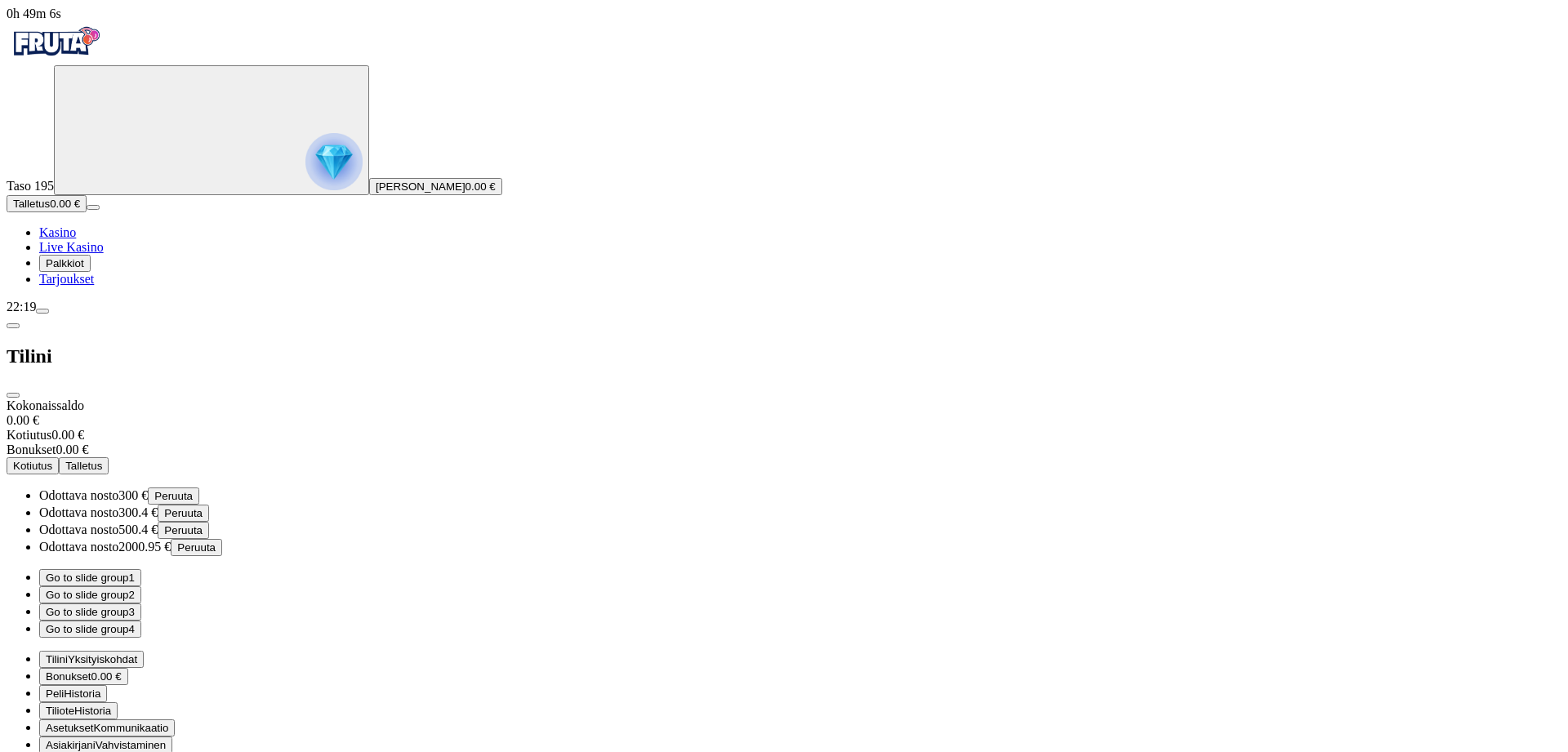
click at [141, 587] on button "Go to slide group 2" at bounding box center [90, 595] width 102 height 17
click at [141, 604] on button "Go to slide group 3" at bounding box center [90, 611] width 102 height 17
click at [141, 620] on button "Go to slide group 4" at bounding box center [90, 628] width 102 height 17
